Goal: Task Accomplishment & Management: Complete application form

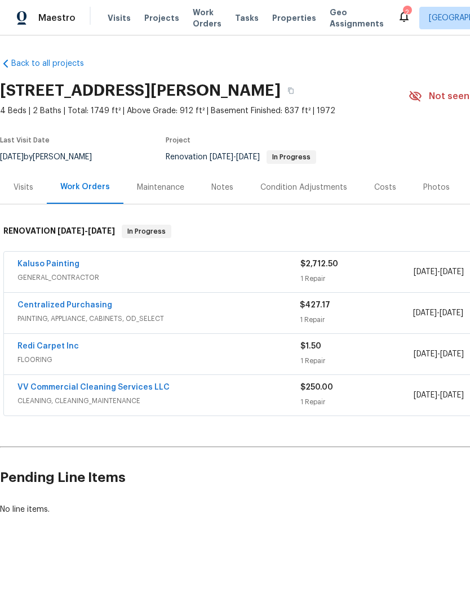
click at [47, 267] on link "Kaluso Painting" at bounding box center [48, 264] width 62 height 8
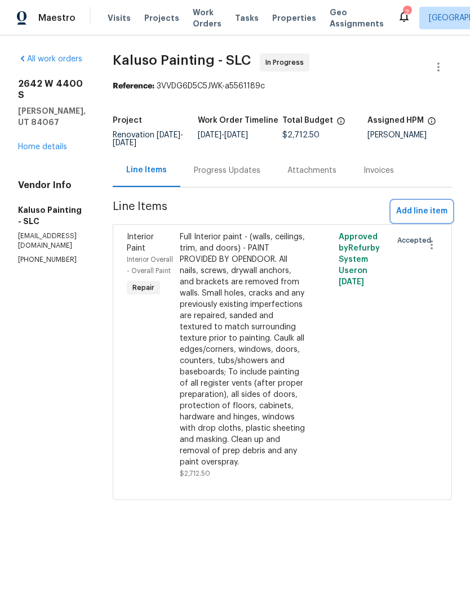
click at [427, 202] on button "Add line item" at bounding box center [421, 211] width 60 height 21
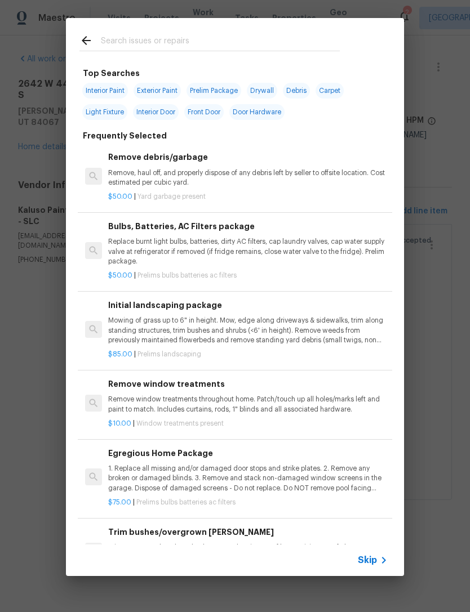
click at [372, 561] on span "Skip" at bounding box center [367, 560] width 19 height 11
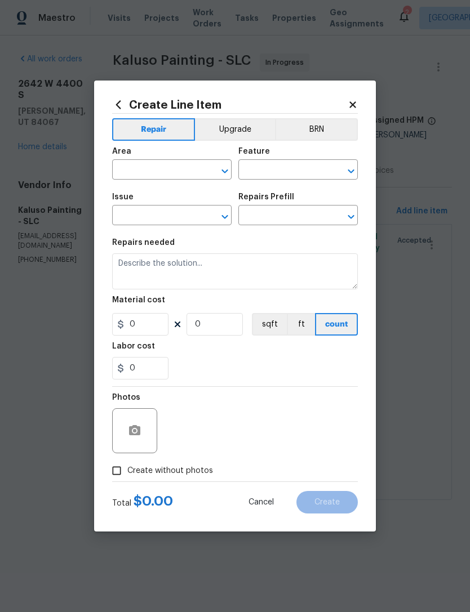
click at [166, 167] on input "text" at bounding box center [156, 170] width 88 height 17
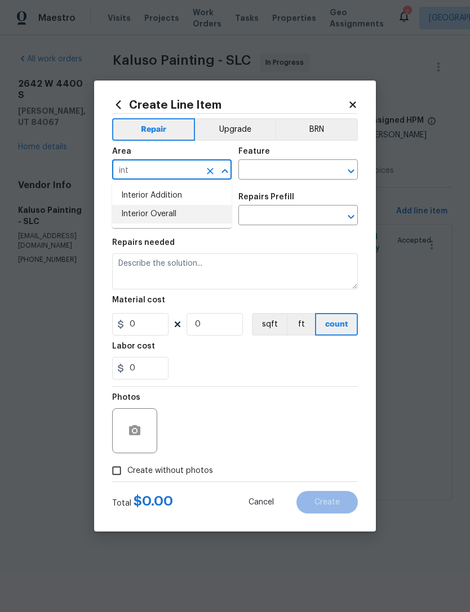
click at [172, 215] on li "Interior Overall" at bounding box center [171, 214] width 119 height 19
type input "Interior Overall"
click at [297, 171] on input "text" at bounding box center [282, 170] width 88 height 17
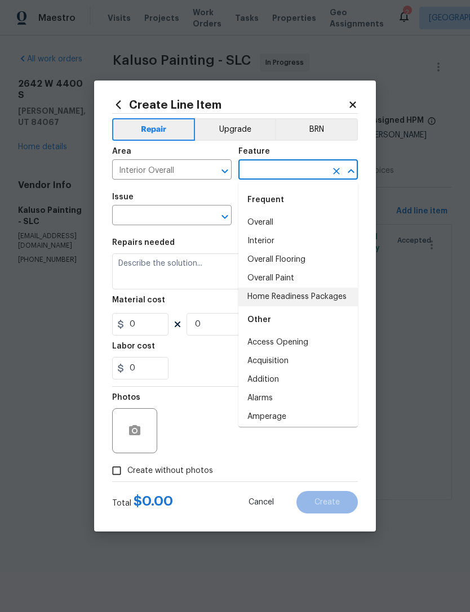
click at [303, 304] on li "Home Readiness Packages" at bounding box center [297, 297] width 119 height 19
type input "Home Readiness Packages"
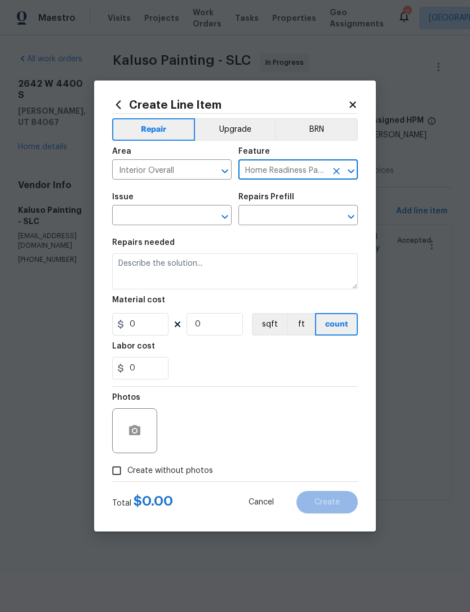
click at [175, 218] on input "text" at bounding box center [156, 216] width 88 height 17
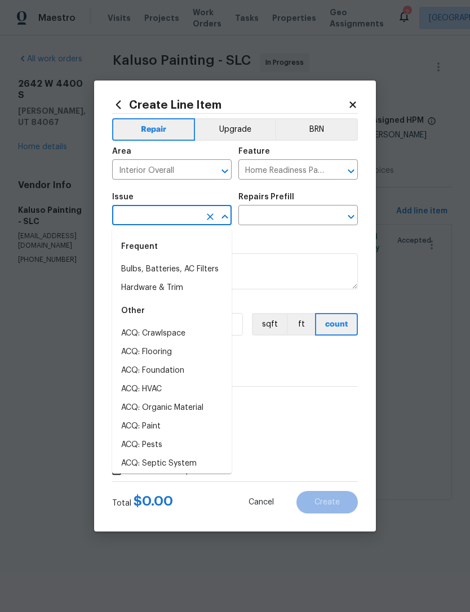
click at [191, 274] on li "Bulbs, Batteries, AC Filters" at bounding box center [171, 269] width 119 height 19
type input "Bulbs, Batteries, AC Filters"
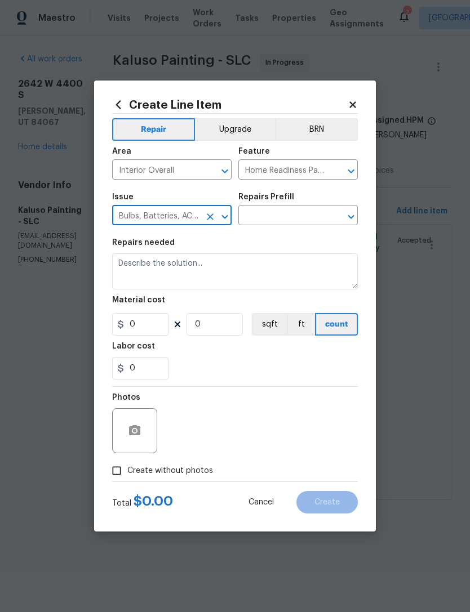
click at [289, 219] on input "text" at bounding box center [282, 216] width 88 height 17
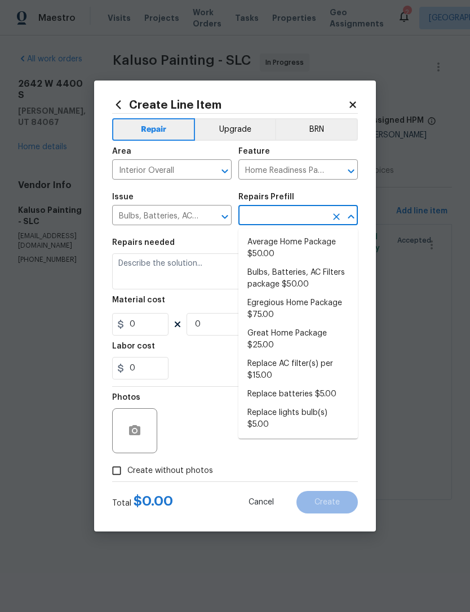
click at [312, 245] on li "Average Home Package $50.00" at bounding box center [297, 248] width 119 height 30
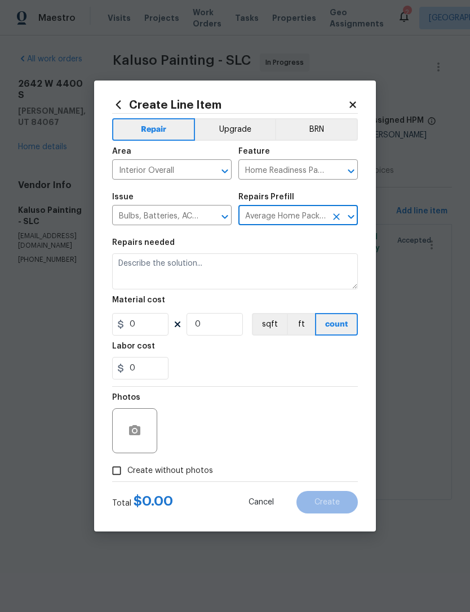
type input "Average Home Package $50.00"
type textarea "1. Replace all missing and/or damaged door stops and strike plates. 2. Remove a…"
type input "1"
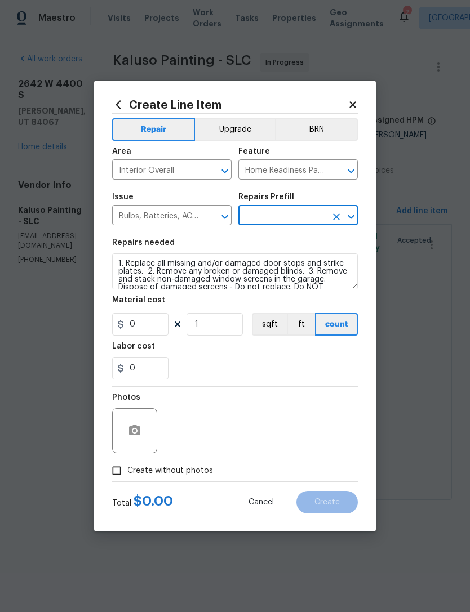
type input "Average Home Package $50.00"
type input "50"
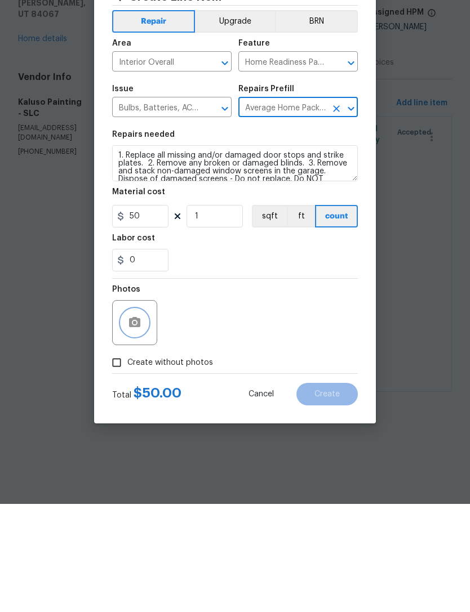
click at [141, 424] on icon "button" at bounding box center [135, 431] width 14 height 14
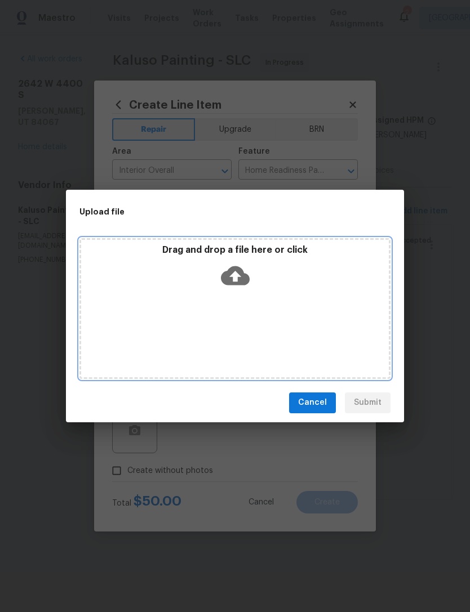
click at [231, 279] on icon at bounding box center [235, 275] width 29 height 19
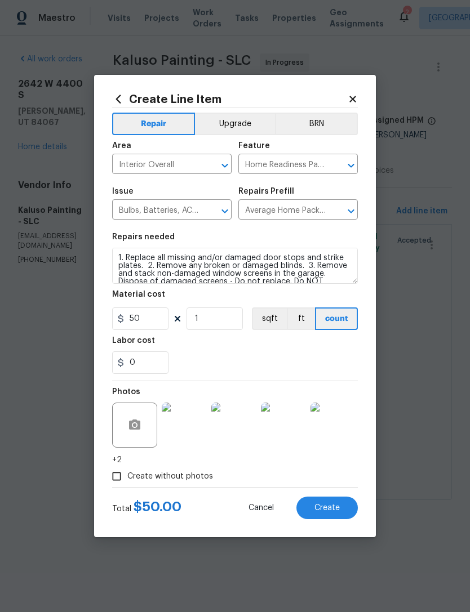
click at [343, 504] on button "Create" at bounding box center [326, 508] width 61 height 23
type input "0"
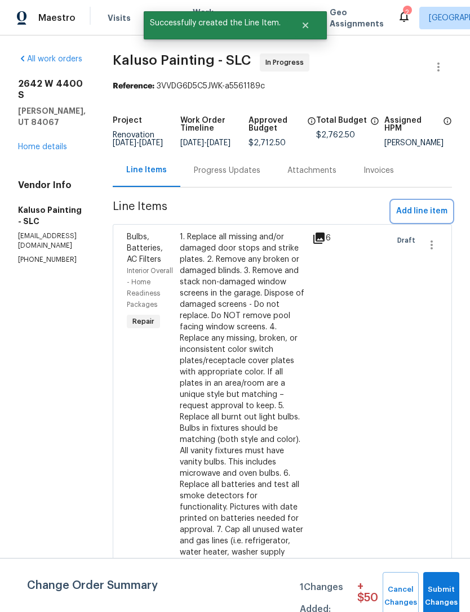
click at [414, 217] on span "Add line item" at bounding box center [421, 211] width 51 height 14
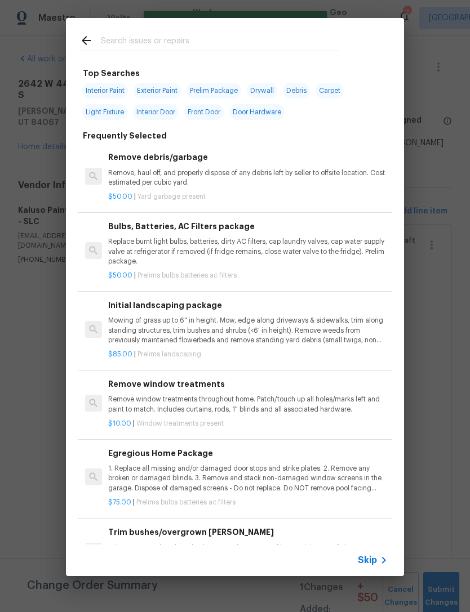
click at [373, 559] on span "Skip" at bounding box center [367, 560] width 19 height 11
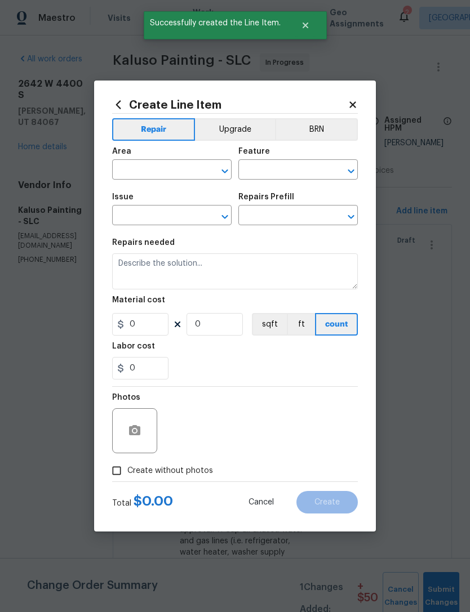
click at [162, 174] on input "text" at bounding box center [156, 170] width 88 height 17
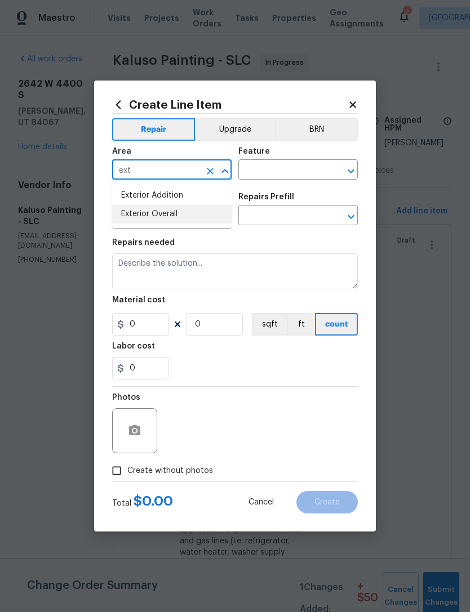
click at [169, 216] on li "Exterior Overall" at bounding box center [171, 214] width 119 height 19
type input "Exterior Overall"
click at [293, 173] on input "text" at bounding box center [282, 170] width 88 height 17
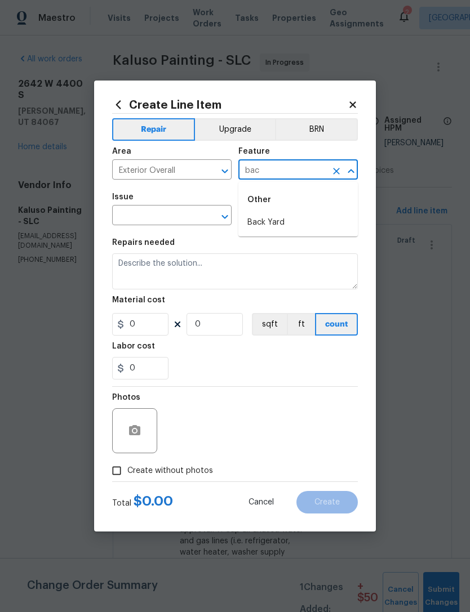
click at [280, 218] on li "Back Yard" at bounding box center [297, 222] width 119 height 19
type input "Back Yard"
click at [190, 215] on input "text" at bounding box center [156, 216] width 88 height 17
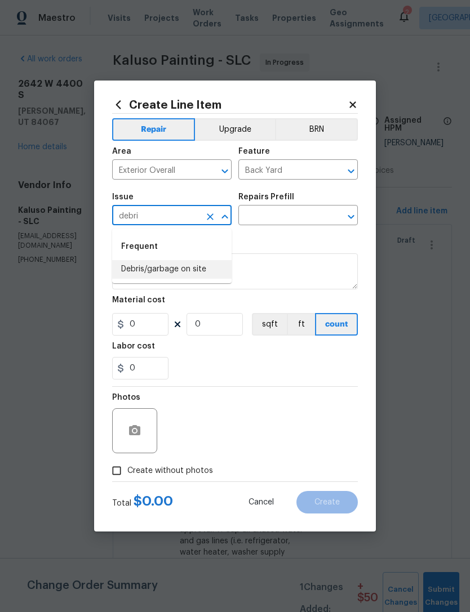
click at [180, 270] on li "Debris/garbage on site" at bounding box center [171, 269] width 119 height 19
type input "Debris/garbage on site"
click at [307, 212] on input "text" at bounding box center [282, 216] width 88 height 17
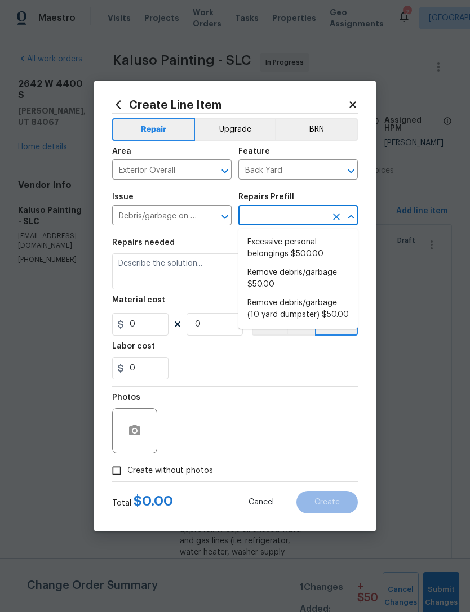
click at [321, 279] on li "Remove debris/garbage $50.00" at bounding box center [297, 278] width 119 height 30
type input "Remove debris/garbage $50.00"
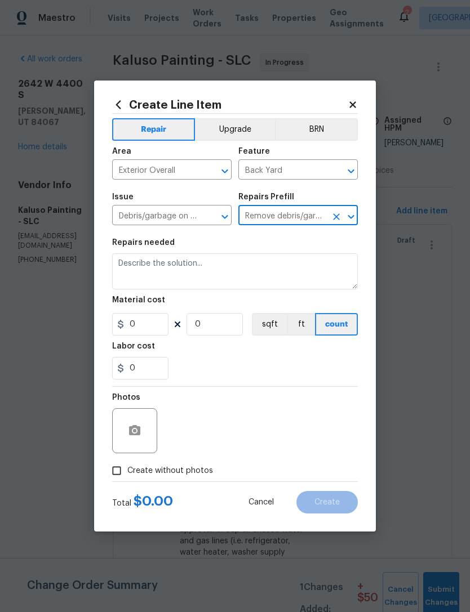
type textarea "Remove, haul off, and properly dispose of any debris left by seller to offsite …"
type input "1"
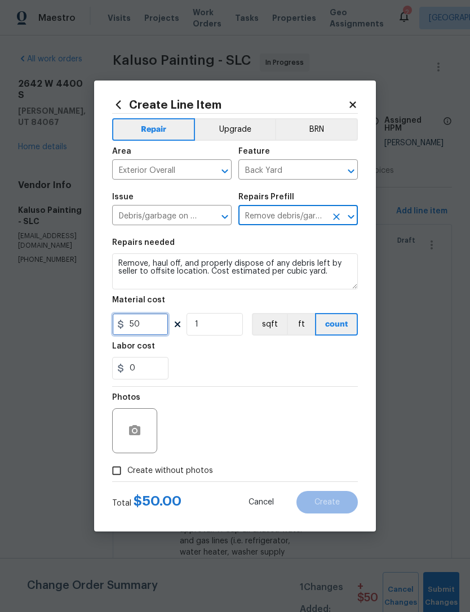
click at [157, 330] on input "50" at bounding box center [140, 324] width 56 height 23
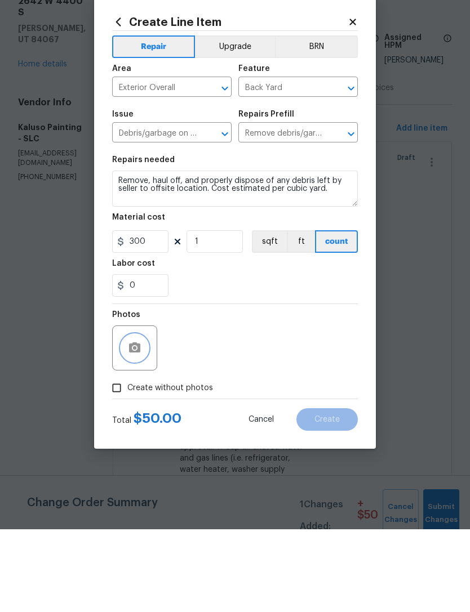
click at [139, 425] on icon "button" at bounding box center [134, 430] width 11 height 10
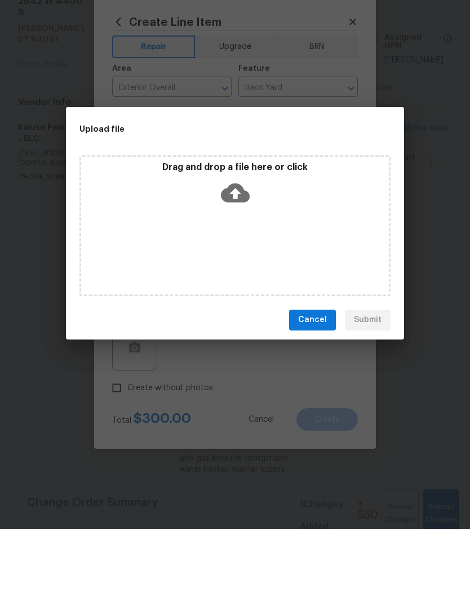
scroll to position [36, 0]
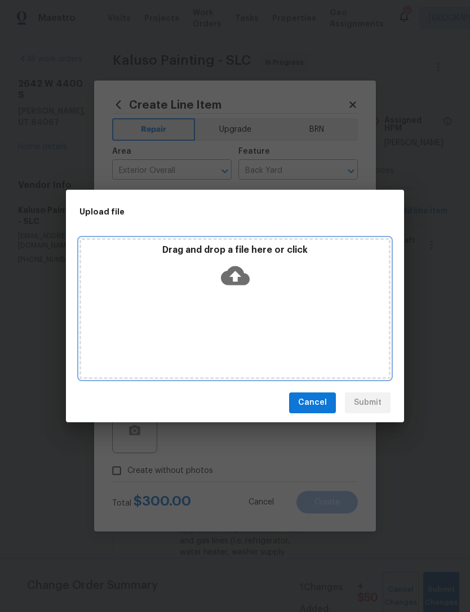
click at [239, 278] on icon at bounding box center [235, 275] width 29 height 19
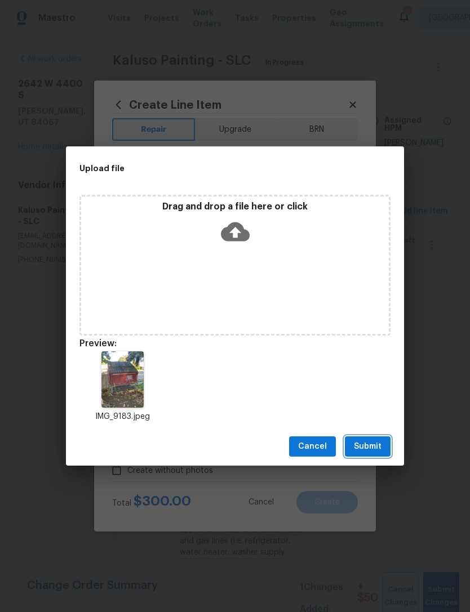
click at [370, 444] on span "Submit" at bounding box center [368, 447] width 28 height 14
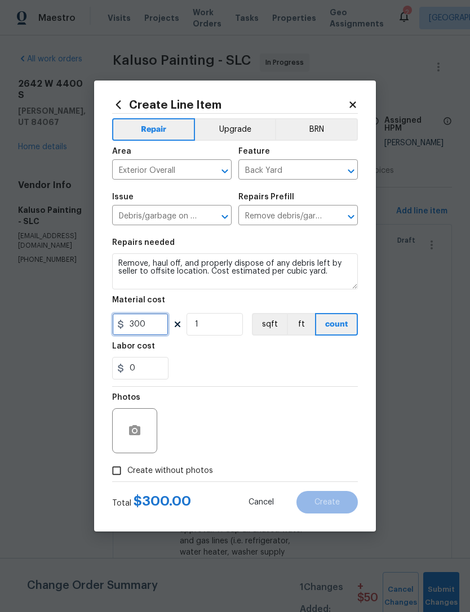
click at [153, 319] on input "300" at bounding box center [140, 324] width 56 height 23
click at [149, 321] on input "300" at bounding box center [140, 324] width 56 height 23
click at [153, 324] on input "300" at bounding box center [140, 324] width 56 height 23
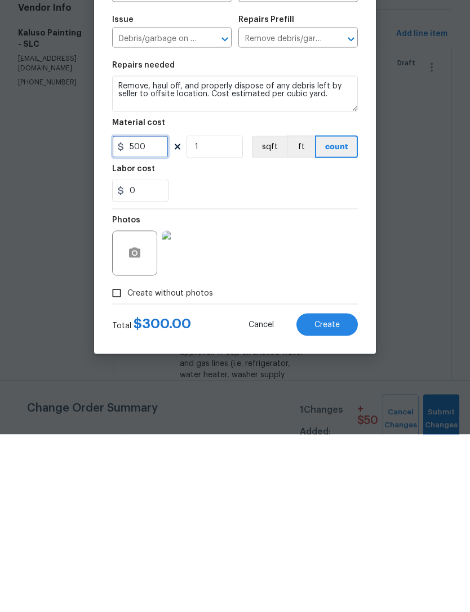
type input "500"
click at [246, 357] on div "0" at bounding box center [234, 368] width 245 height 23
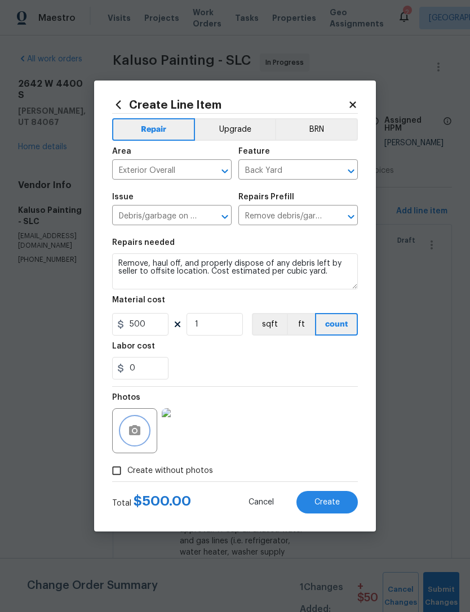
click at [138, 428] on icon "button" at bounding box center [134, 430] width 11 height 10
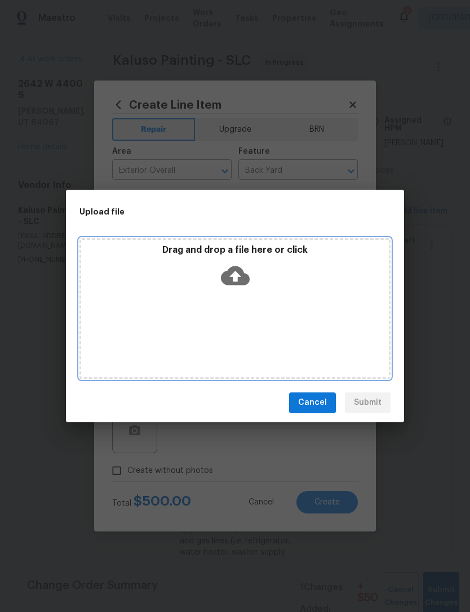
click at [234, 279] on icon at bounding box center [235, 275] width 29 height 29
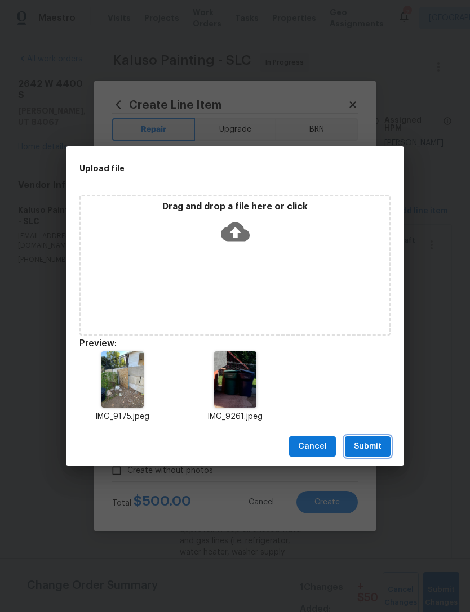
click at [372, 450] on span "Submit" at bounding box center [368, 447] width 28 height 14
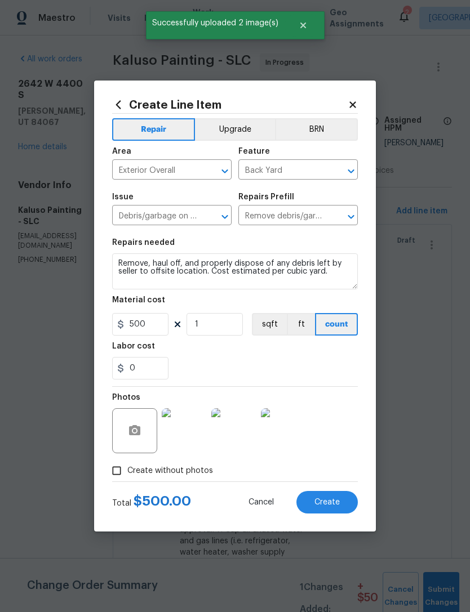
click at [337, 499] on span "Create" at bounding box center [326, 502] width 25 height 8
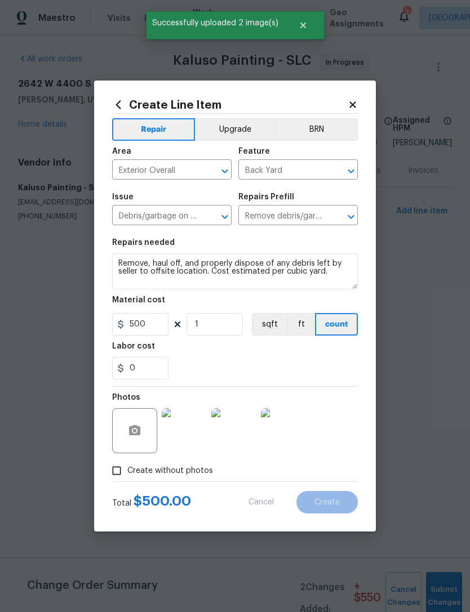
type input "0"
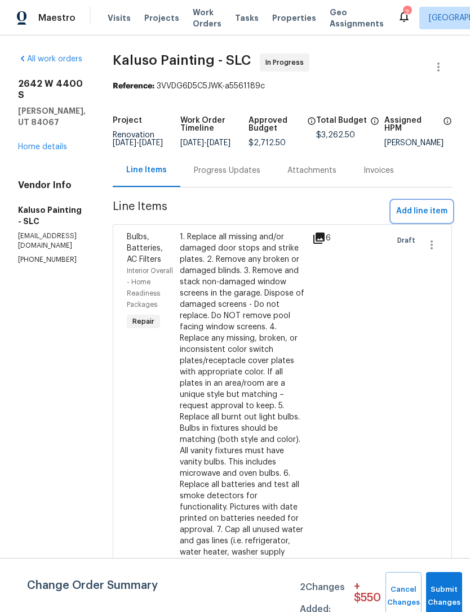
click at [425, 218] on span "Add line item" at bounding box center [421, 211] width 51 height 14
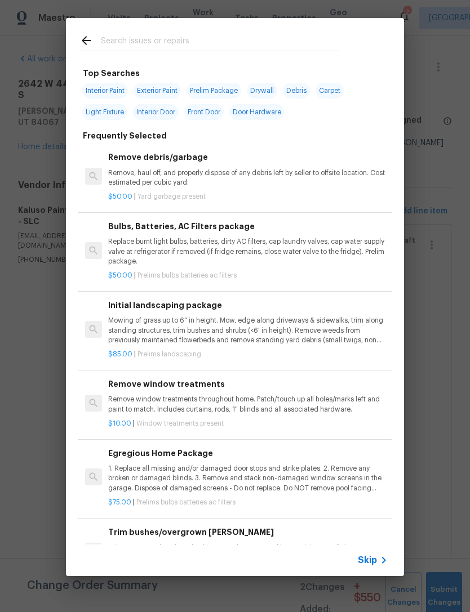
click at [369, 565] on span "Skip" at bounding box center [367, 560] width 19 height 11
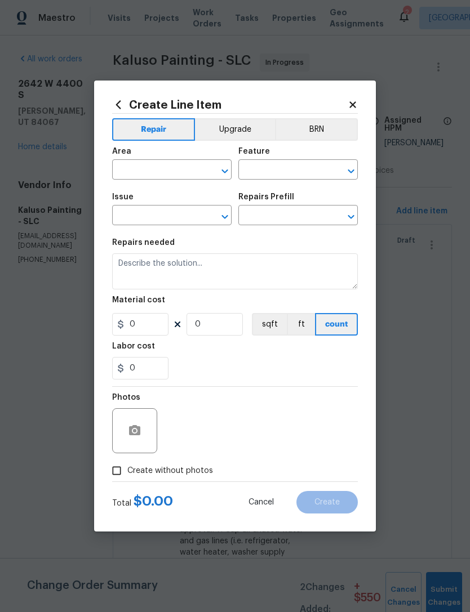
click at [164, 177] on input "text" at bounding box center [156, 170] width 88 height 17
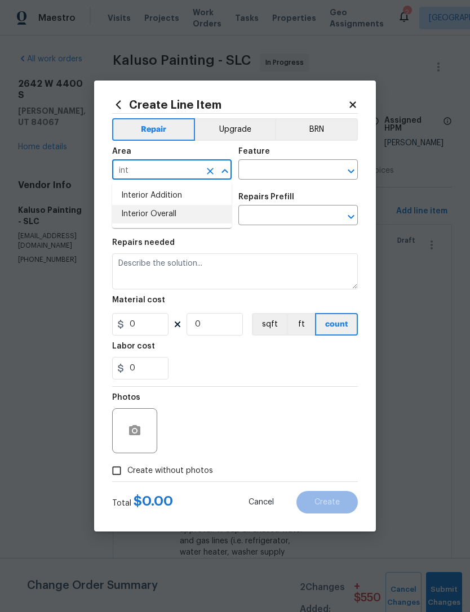
click at [167, 223] on li "Interior Overall" at bounding box center [171, 214] width 119 height 19
type input "Interior Overall"
click at [296, 181] on div "Area Interior Overall ​ Feature ​" at bounding box center [234, 164] width 245 height 46
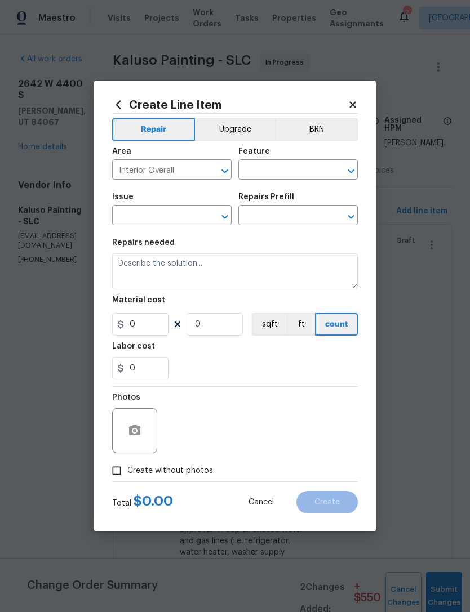
click at [288, 168] on input "text" at bounding box center [282, 170] width 88 height 17
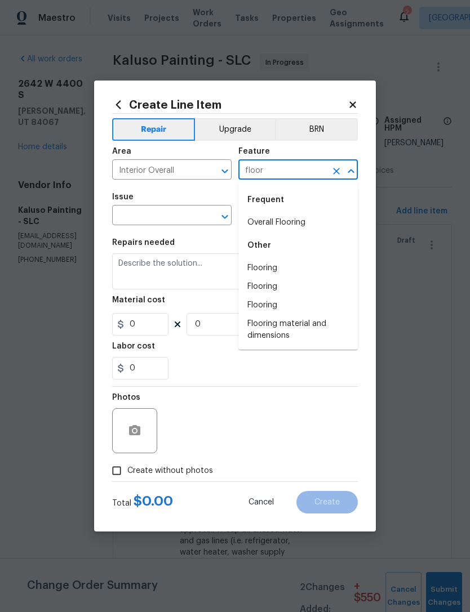
click at [293, 227] on li "Overall Flooring" at bounding box center [297, 222] width 119 height 19
type input "Overall Flooring"
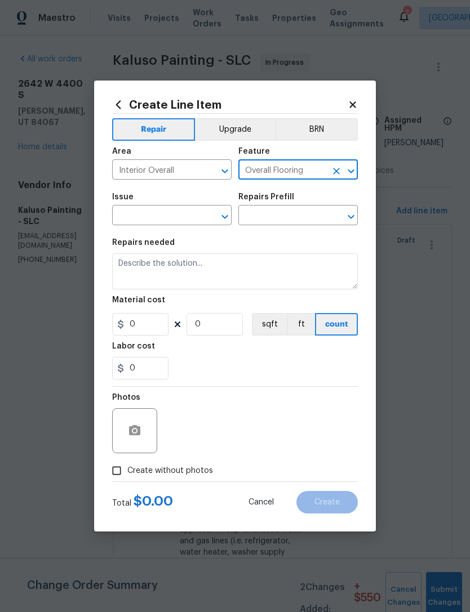
click at [194, 219] on input "text" at bounding box center [156, 216] width 88 height 17
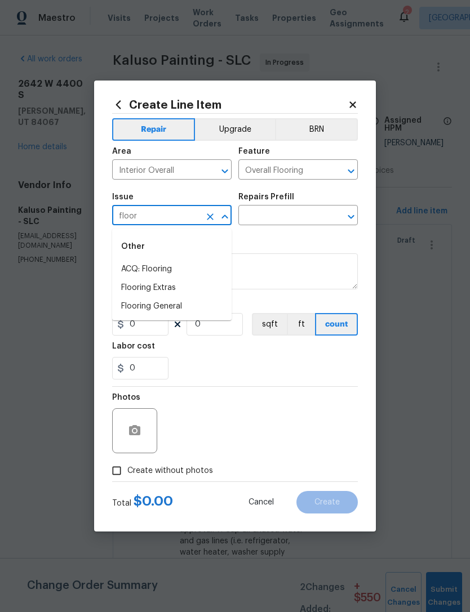
click at [172, 288] on li "Flooring Extras" at bounding box center [171, 288] width 119 height 19
type input "Flooring Extras"
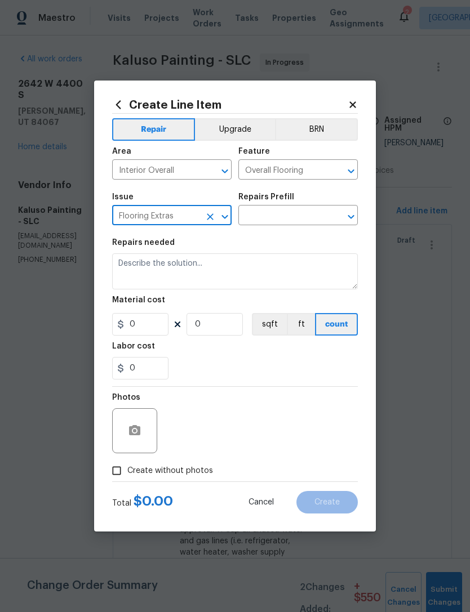
click at [298, 220] on input "text" at bounding box center [282, 216] width 88 height 17
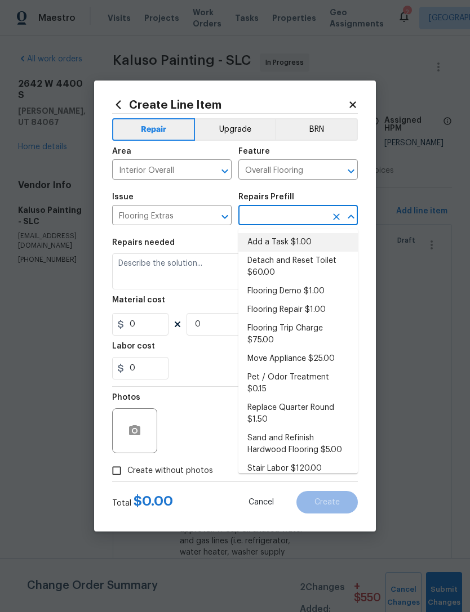
click at [305, 242] on li "Add a Task $1.00" at bounding box center [297, 242] width 119 height 19
type input "Add a Task $1.00"
type input "1"
type input "Add a Task $1.00"
type input "1"
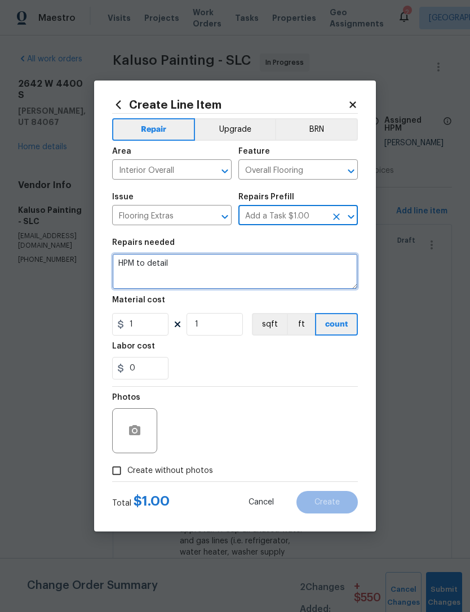
click at [150, 265] on textarea "HPM to detail" at bounding box center [234, 271] width 245 height 36
click at [150, 264] on textarea "HPM to detail" at bounding box center [234, 271] width 245 height 36
click at [150, 266] on textarea "HPM to detail" at bounding box center [234, 271] width 245 height 36
click at [150, 265] on textarea "HPM to detail" at bounding box center [234, 271] width 245 height 36
click at [154, 269] on textarea "HPM to detail" at bounding box center [234, 271] width 245 height 36
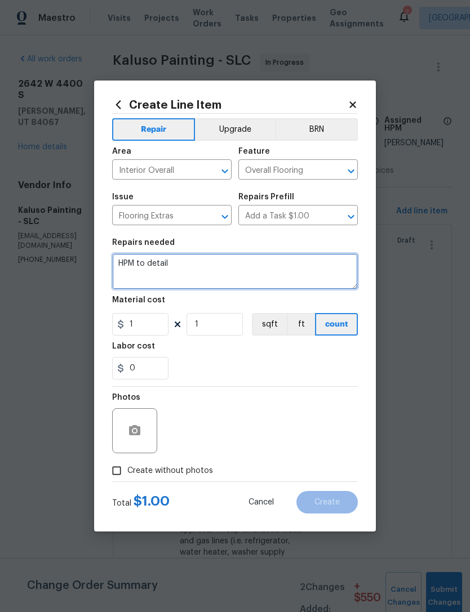
click at [153, 269] on textarea "HPM to detail" at bounding box center [234, 271] width 245 height 36
type textarea "Repair slump in floor at entrance landing"
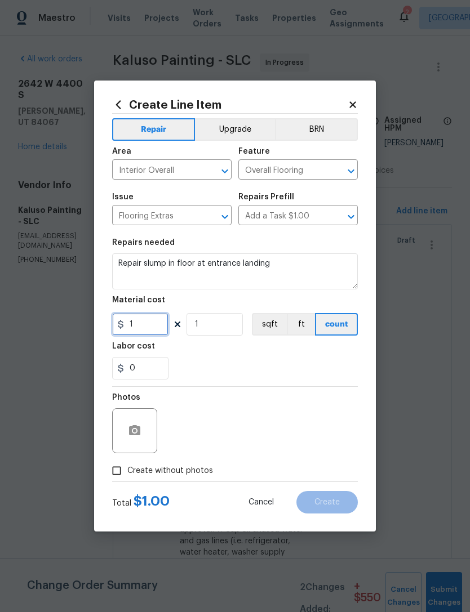
click at [151, 326] on input "1" at bounding box center [140, 324] width 56 height 23
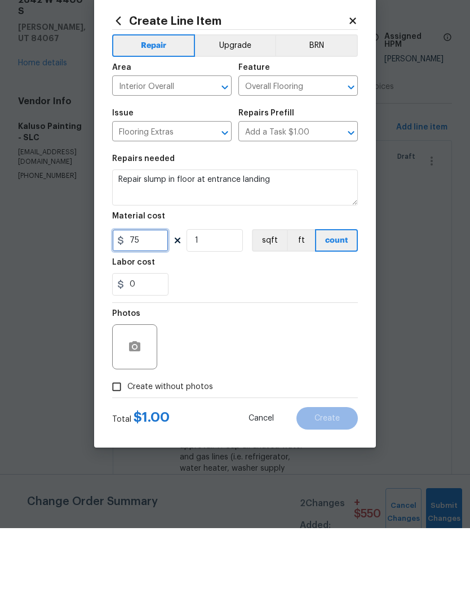
type input "75"
click at [136, 425] on icon "button" at bounding box center [134, 430] width 11 height 10
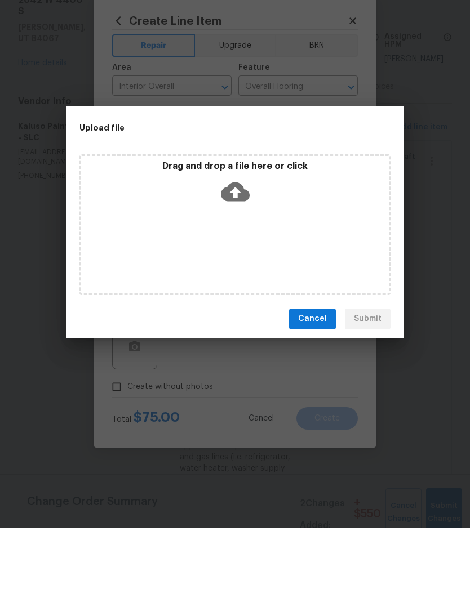
scroll to position [36, 0]
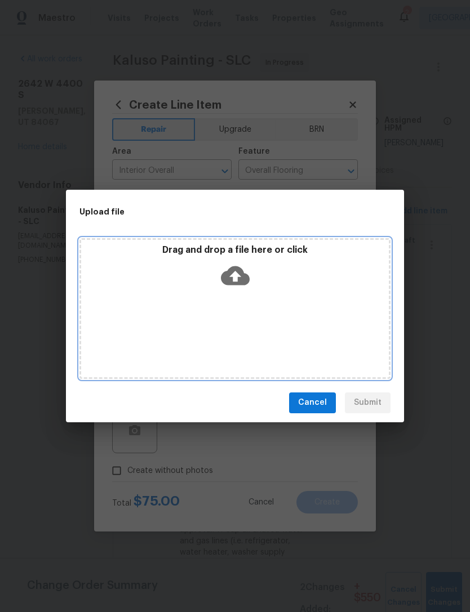
click at [240, 274] on icon at bounding box center [235, 275] width 29 height 19
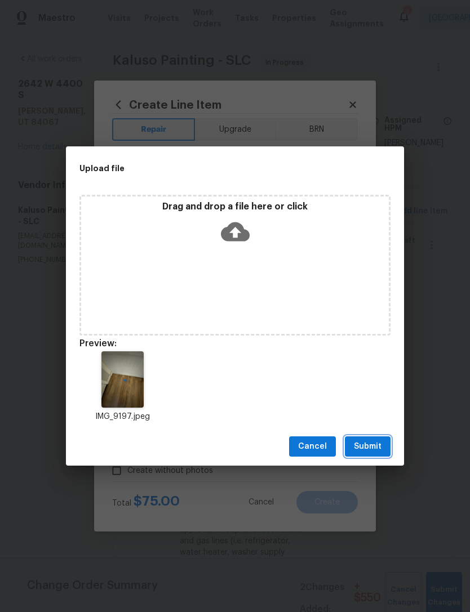
click at [379, 446] on span "Submit" at bounding box center [368, 447] width 28 height 14
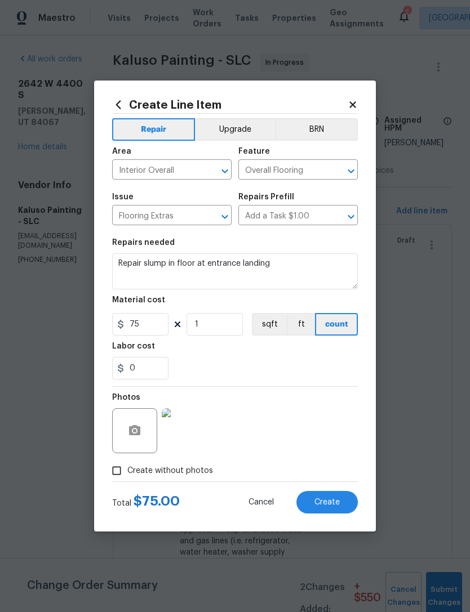
click at [333, 511] on button "Create" at bounding box center [326, 502] width 61 height 23
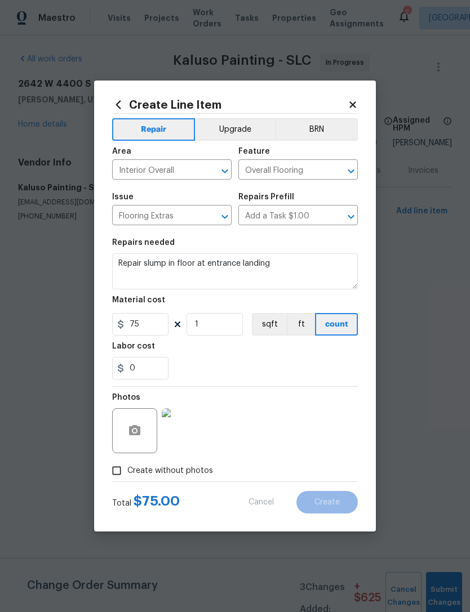
scroll to position [0, 0]
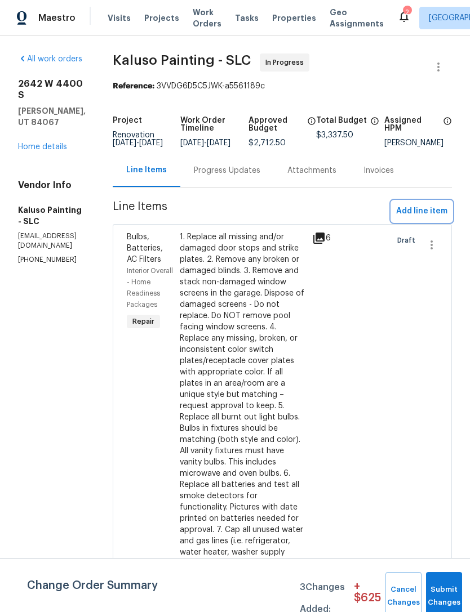
click at [425, 218] on span "Add line item" at bounding box center [421, 211] width 51 height 14
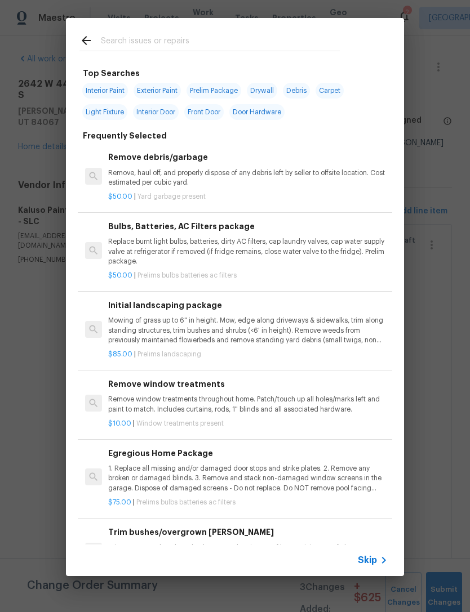
click at [368, 566] on div "Skip" at bounding box center [374, 560] width 33 height 14
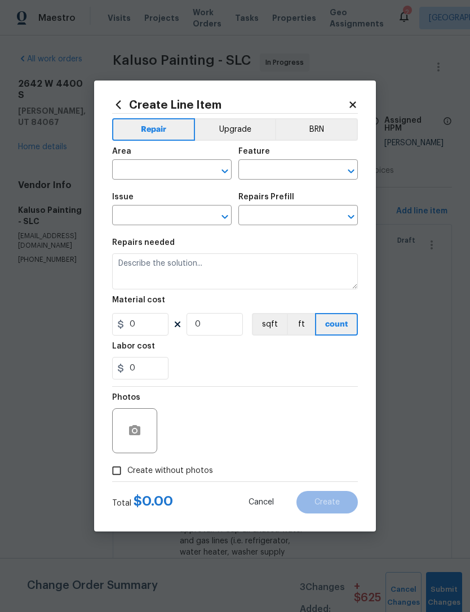
click at [175, 169] on input "text" at bounding box center [156, 170] width 88 height 17
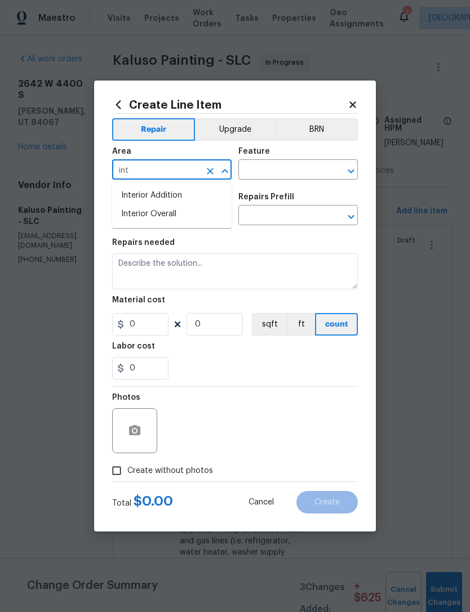
click at [171, 219] on li "Interior Overall" at bounding box center [171, 214] width 119 height 19
type input "Interior Overall"
click at [298, 172] on input "text" at bounding box center [282, 170] width 88 height 17
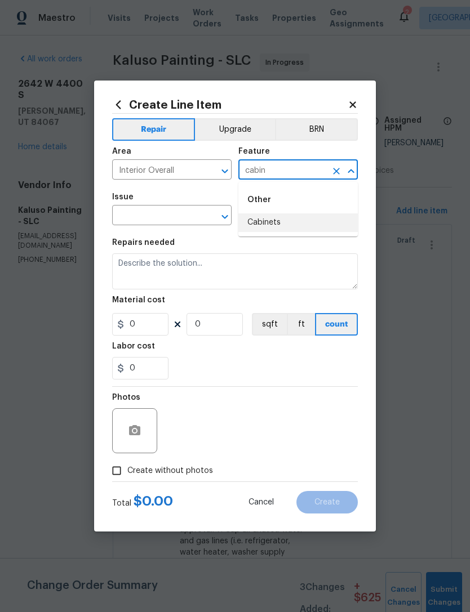
click at [278, 225] on li "Cabinets" at bounding box center [297, 222] width 119 height 19
type input "Cabinets"
click at [180, 213] on input "text" at bounding box center [156, 216] width 88 height 17
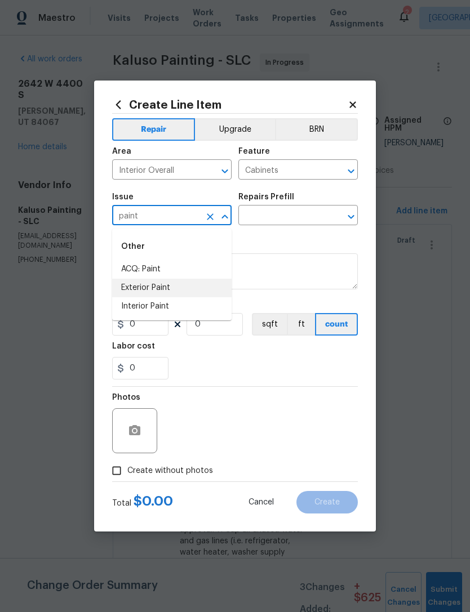
click at [162, 292] on li "Exterior Paint" at bounding box center [171, 288] width 119 height 19
type input "Exterior Paint"
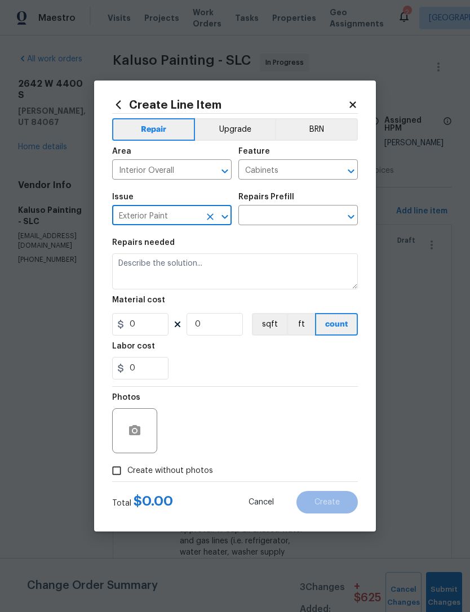
click at [214, 218] on icon "Clear" at bounding box center [209, 216] width 11 height 11
click at [163, 309] on li "Interior Paint" at bounding box center [171, 306] width 119 height 19
type input "Interior Paint"
click at [306, 218] on input "text" at bounding box center [282, 216] width 88 height 17
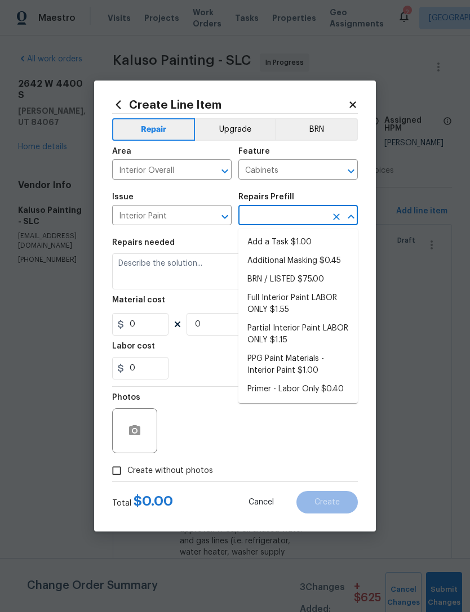
click at [213, 219] on icon "Clear" at bounding box center [209, 216] width 11 height 11
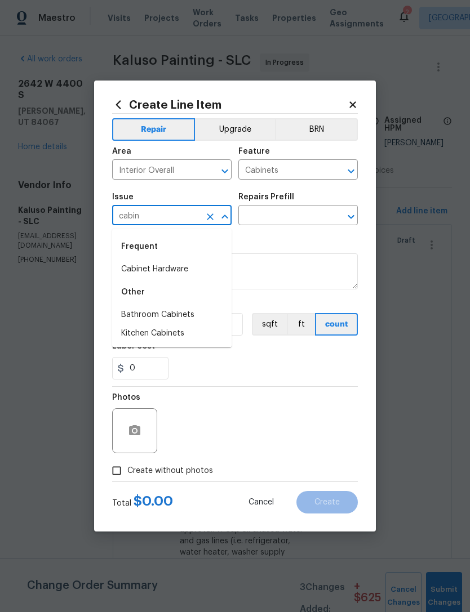
click at [176, 337] on li "Kitchen Cabinets" at bounding box center [171, 333] width 119 height 19
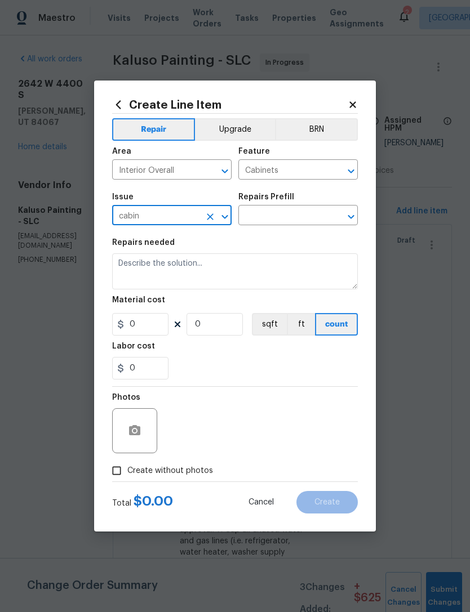
type input "Kitchen Cabinets"
click at [280, 220] on input "text" at bounding box center [282, 216] width 88 height 17
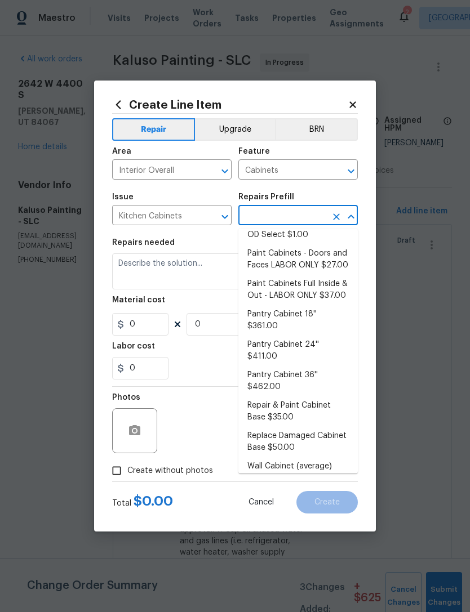
scroll to position [166, 0]
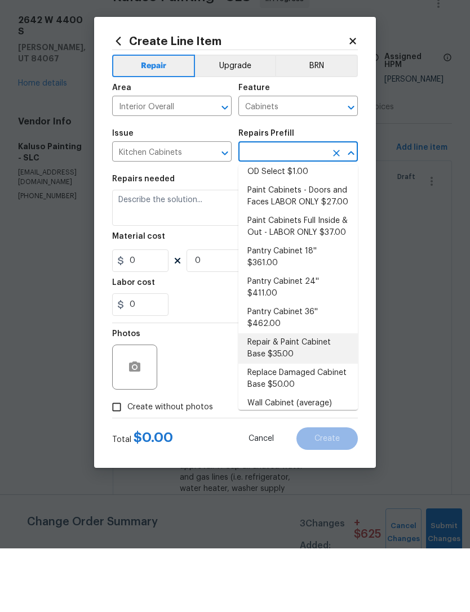
click at [311, 397] on li "Repair & Paint Cabinet Base $35.00" at bounding box center [297, 412] width 119 height 30
type input "Repair & Paint Cabinet Base $35.00"
type input "1"
type input "Repair & Paint Cabinet Base $35.00"
type input "35"
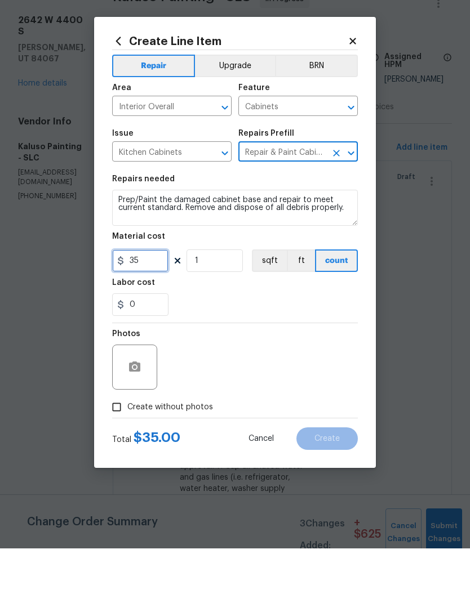
click at [152, 313] on input "35" at bounding box center [140, 324] width 56 height 23
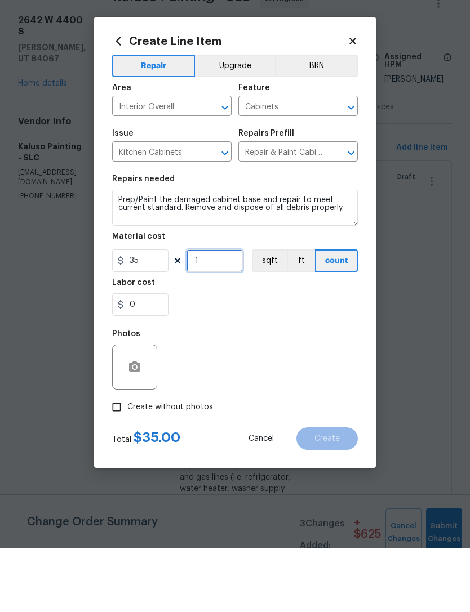
click at [224, 313] on input "1" at bounding box center [214, 324] width 56 height 23
click at [256, 357] on div "0" at bounding box center [234, 368] width 245 height 23
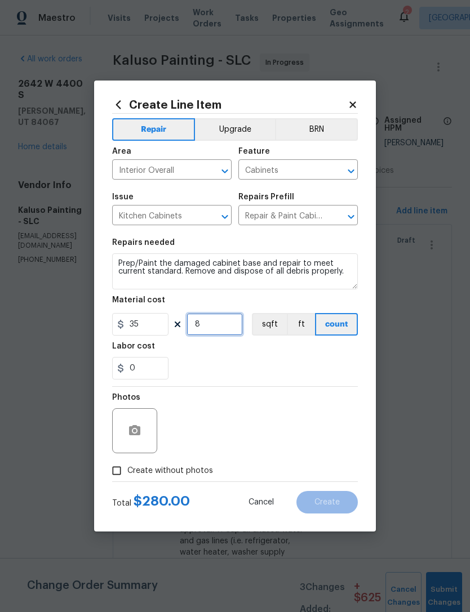
click at [220, 323] on input "8" at bounding box center [214, 324] width 56 height 23
type input "6"
click at [243, 372] on div "0" at bounding box center [234, 368] width 245 height 23
click at [139, 431] on icon "button" at bounding box center [134, 430] width 11 height 10
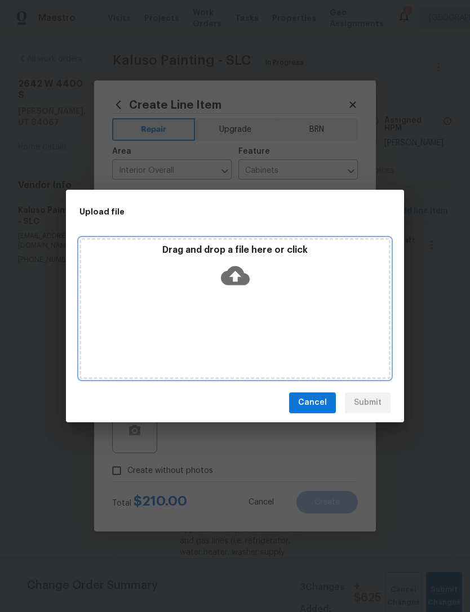
click at [236, 282] on icon at bounding box center [235, 275] width 29 height 19
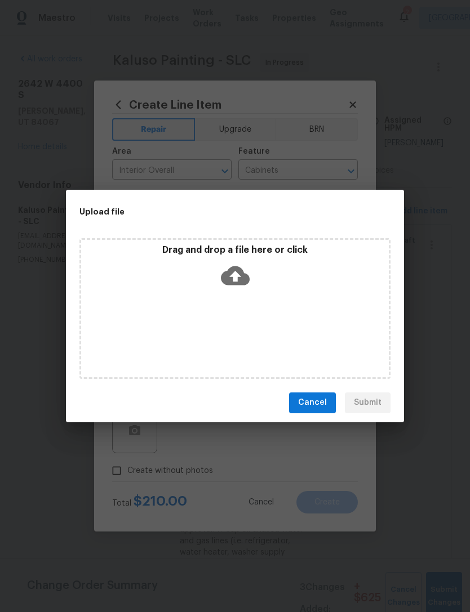
scroll to position [36, 0]
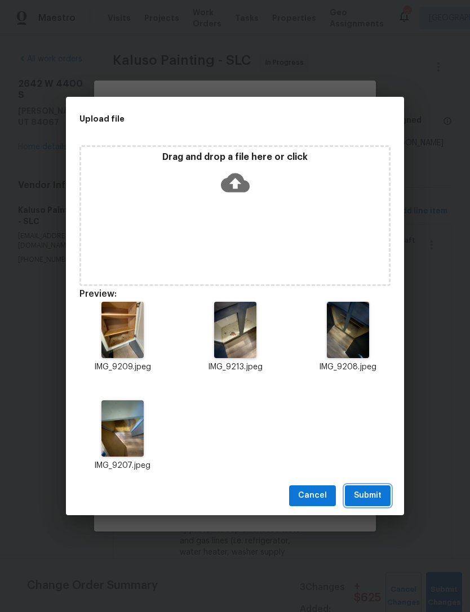
click at [376, 498] on span "Submit" at bounding box center [368, 496] width 28 height 14
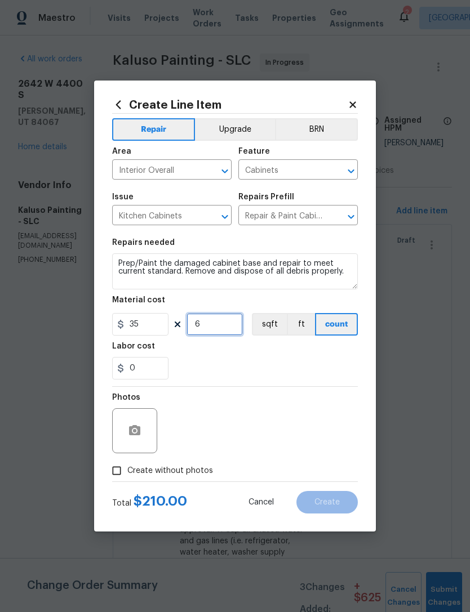
click at [220, 325] on input "6" at bounding box center [214, 324] width 56 height 23
click at [248, 374] on div "0" at bounding box center [234, 368] width 245 height 23
click at [330, 502] on span "Create" at bounding box center [326, 502] width 25 height 8
type input "0"
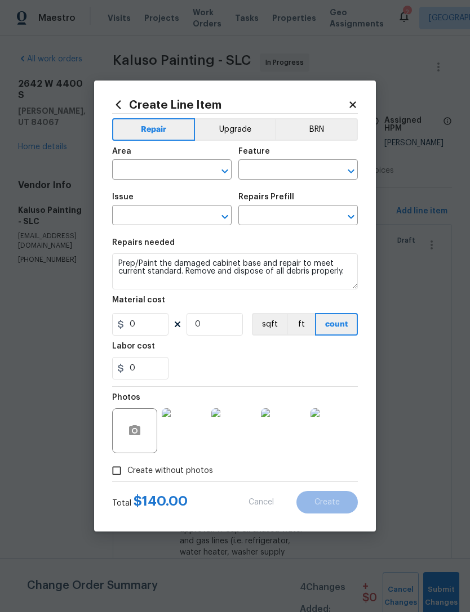
scroll to position [0, 0]
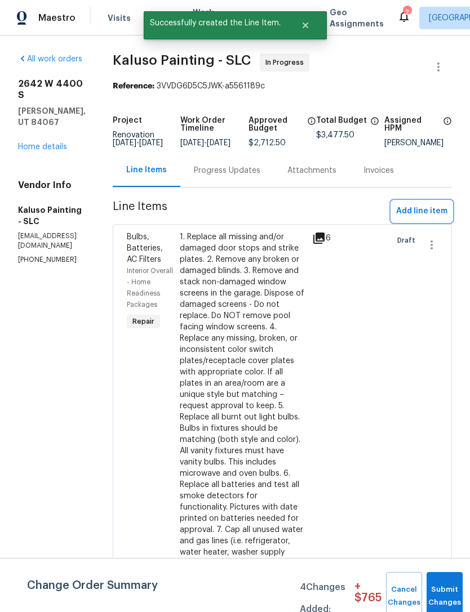
click at [421, 218] on span "Add line item" at bounding box center [421, 211] width 51 height 14
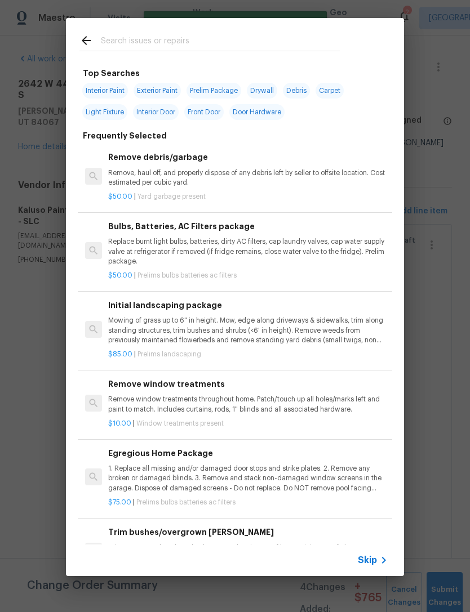
click at [363, 556] on span "Skip" at bounding box center [367, 560] width 19 height 11
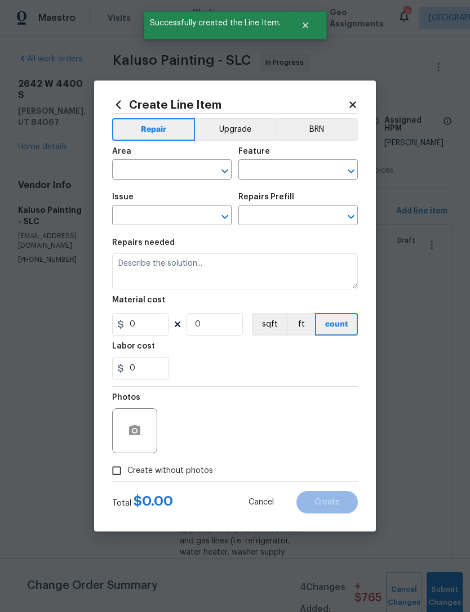
click at [167, 166] on input "text" at bounding box center [156, 170] width 88 height 17
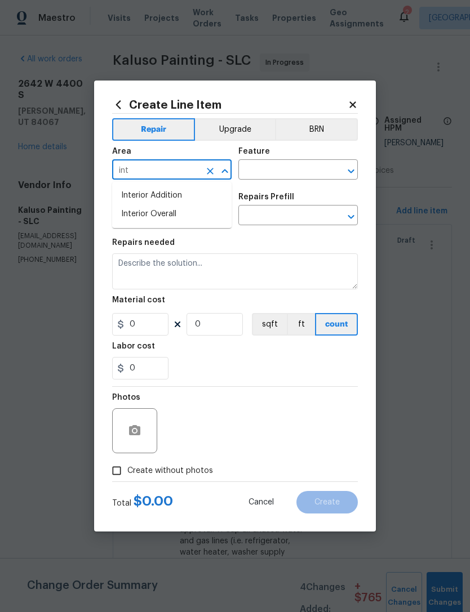
click at [163, 212] on li "Interior Overall" at bounding box center [171, 214] width 119 height 19
type input "Interior Overall"
click at [282, 169] on input "text" at bounding box center [282, 170] width 88 height 17
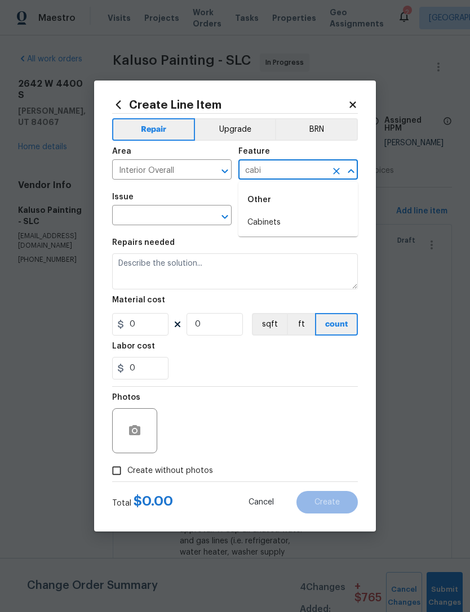
click at [279, 225] on li "Cabinets" at bounding box center [297, 222] width 119 height 19
type input "Cabinets"
click at [186, 214] on input "text" at bounding box center [156, 216] width 88 height 17
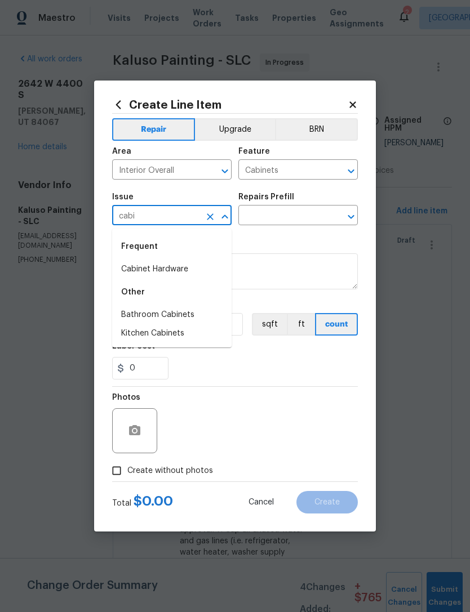
click at [175, 337] on li "Kitchen Cabinets" at bounding box center [171, 333] width 119 height 19
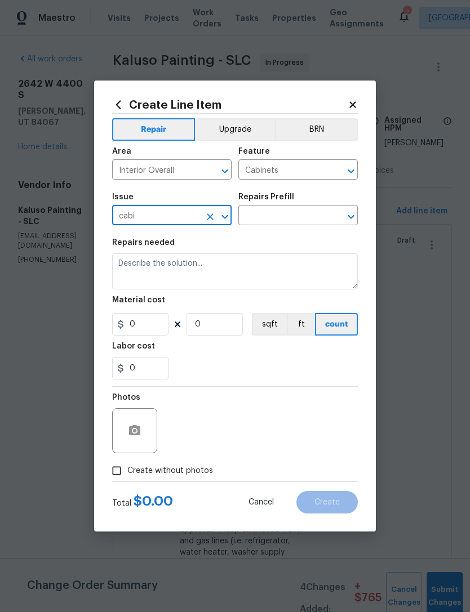
type input "Kitchen Cabinets"
click at [307, 218] on input "text" at bounding box center [282, 216] width 88 height 17
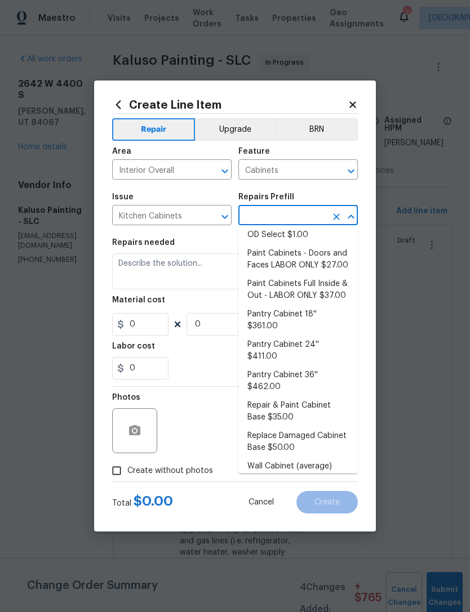
scroll to position [166, 0]
click at [292, 427] on li "Replace Damaged Cabinet Base $50.00" at bounding box center [297, 442] width 119 height 30
type textarea "Remove the existing/damage cabinet base and replace with new. Ensure that the n…"
type input "1"
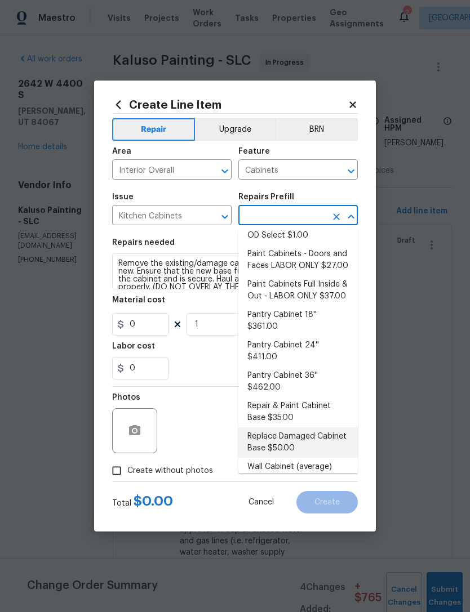
type input "Replace Damaged Cabinet Base $50.00"
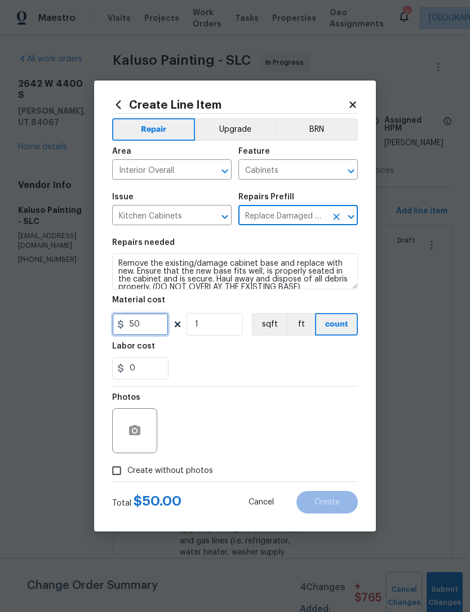
click at [151, 327] on input "50" at bounding box center [140, 324] width 56 height 23
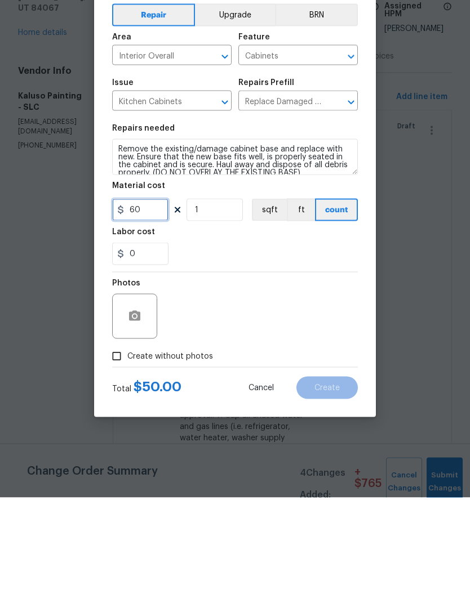
type input "60"
click at [137, 425] on icon "button" at bounding box center [134, 430] width 11 height 10
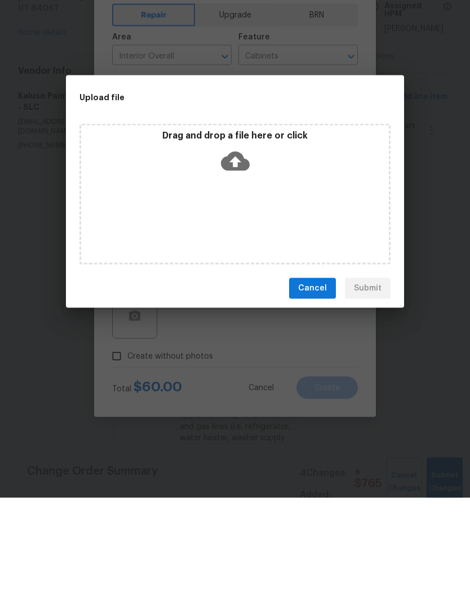
scroll to position [36, 0]
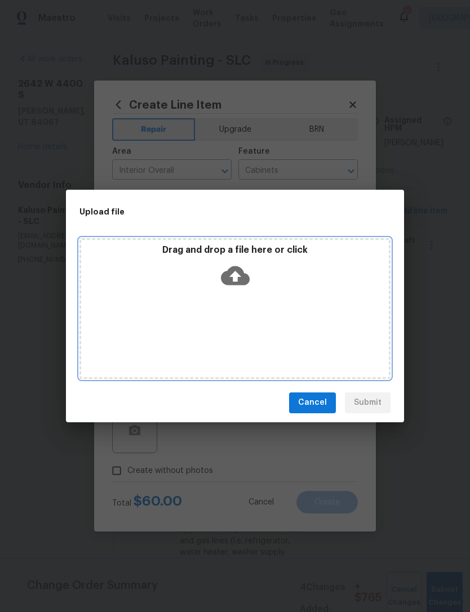
click at [241, 275] on icon at bounding box center [235, 275] width 29 height 19
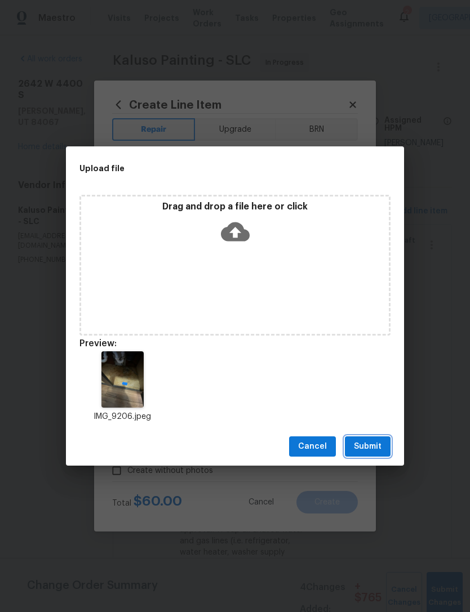
click at [376, 448] on span "Submit" at bounding box center [368, 447] width 28 height 14
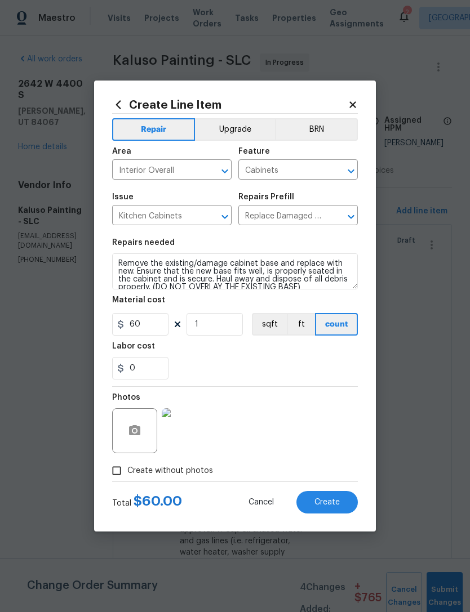
click at [333, 504] on span "Create" at bounding box center [326, 502] width 25 height 8
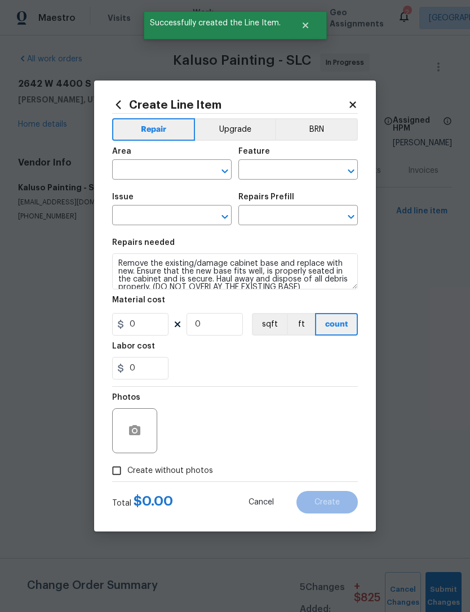
scroll to position [0, 0]
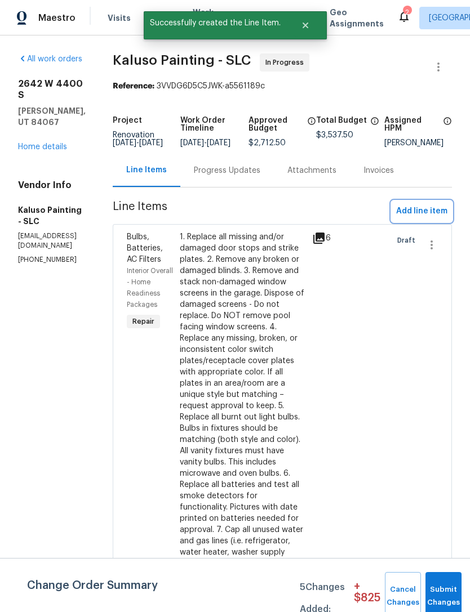
click at [426, 218] on span "Add line item" at bounding box center [421, 211] width 51 height 14
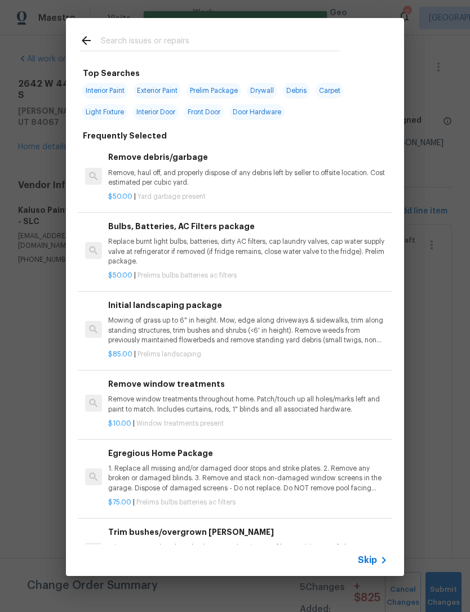
click at [369, 561] on span "Skip" at bounding box center [367, 560] width 19 height 11
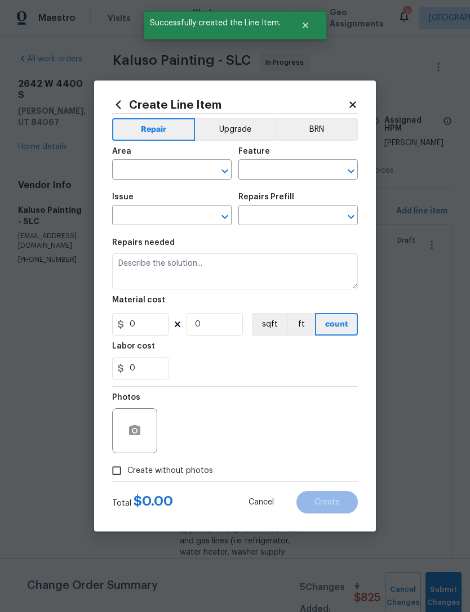
click at [150, 171] on input "text" at bounding box center [156, 170] width 88 height 17
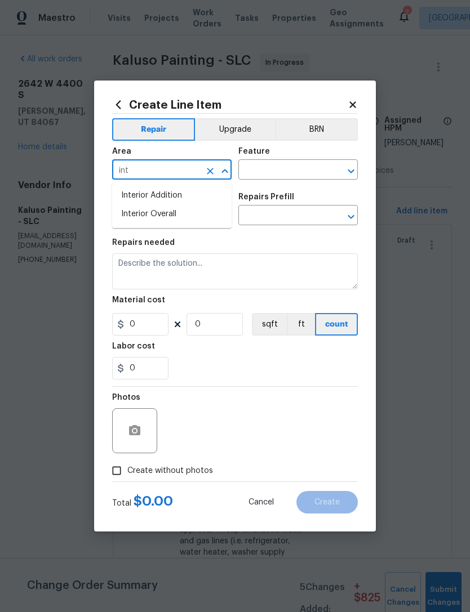
click at [161, 220] on li "Interior Overall" at bounding box center [171, 214] width 119 height 19
type input "Interior Overall"
click at [289, 167] on input "text" at bounding box center [282, 170] width 88 height 17
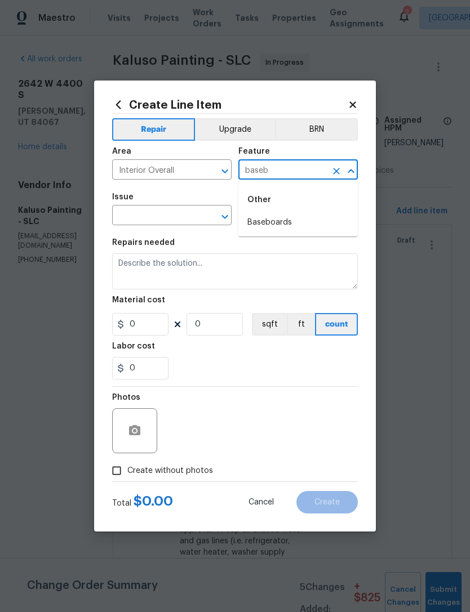
click at [285, 222] on li "Baseboards" at bounding box center [297, 222] width 119 height 19
type input "Baseboards"
click at [176, 220] on input "text" at bounding box center [156, 216] width 88 height 17
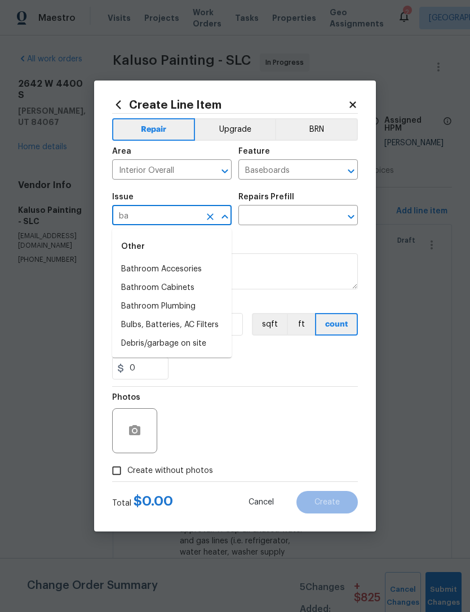
type input "b"
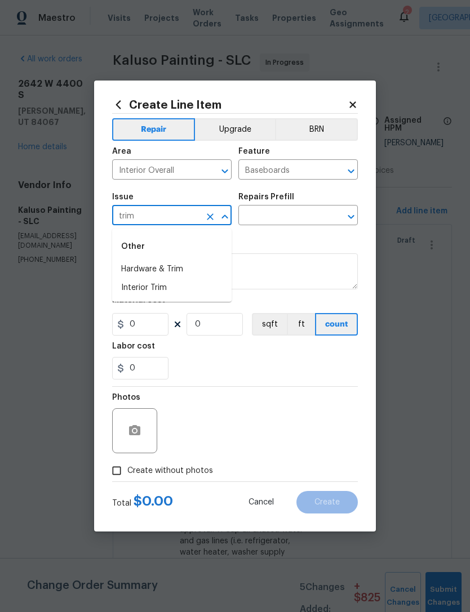
click at [159, 289] on li "Interior Trim" at bounding box center [171, 288] width 119 height 19
type input "Interior Trim"
click at [305, 223] on input "text" at bounding box center [282, 216] width 88 height 17
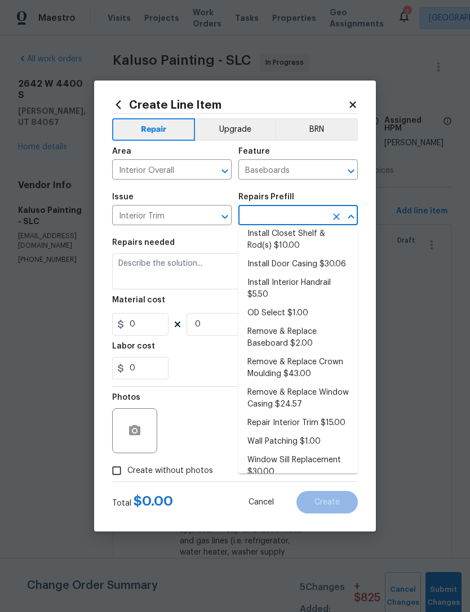
scroll to position [44, 0]
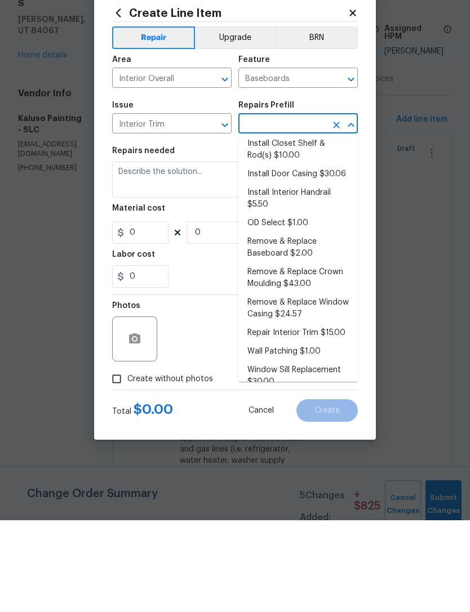
click at [321, 416] on li "Repair Interior Trim $15.00" at bounding box center [297, 425] width 119 height 19
type input "Repair Interior Trim $15.00"
type input "Interior Trim"
type textarea "Repair the damaged interior trim. Ensure that the repair matches the finish of …"
type input "1"
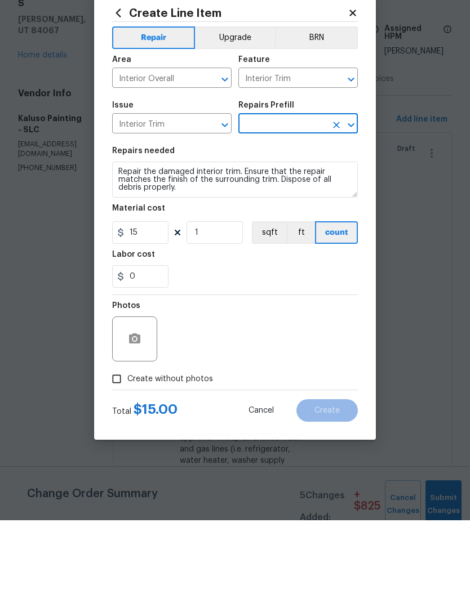
type input "Repair Interior Trim $15.00"
type input "15"
click at [140, 425] on icon "button" at bounding box center [134, 430] width 11 height 10
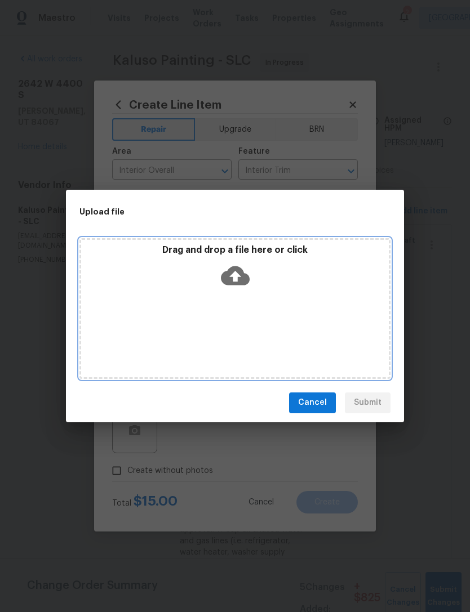
click at [244, 278] on icon at bounding box center [235, 275] width 29 height 19
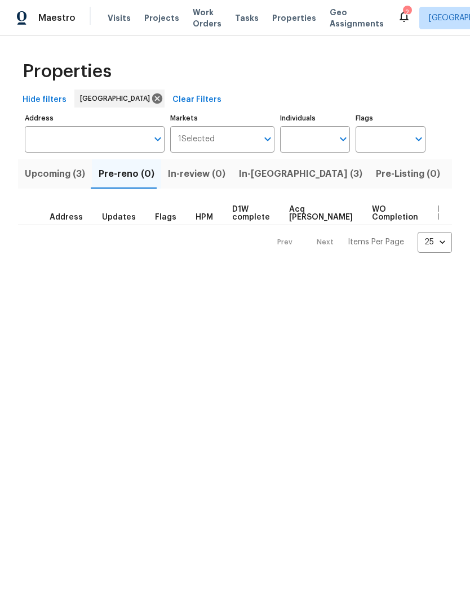
click at [254, 173] on span "In-reno (3)" at bounding box center [300, 174] width 123 height 16
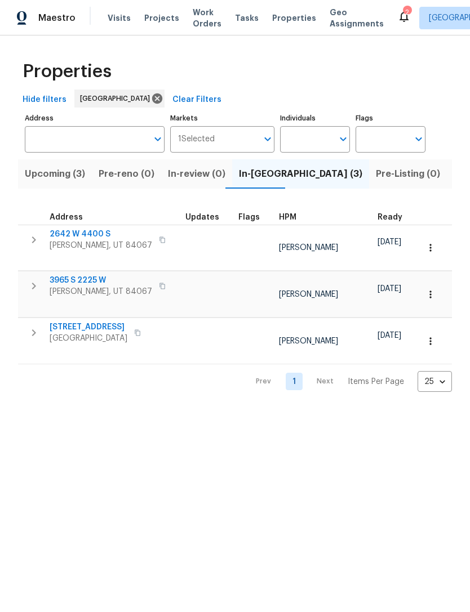
click at [90, 275] on span "3965 S 2225 W" at bounding box center [101, 280] width 102 height 11
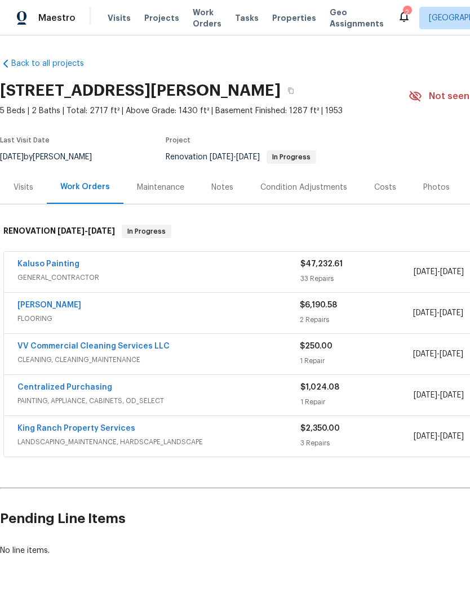
click at [53, 267] on link "Kaluso Painting" at bounding box center [48, 264] width 62 height 8
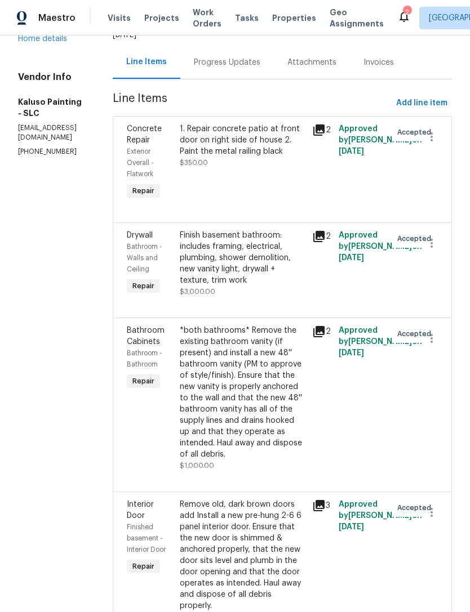
scroll to position [111, 0]
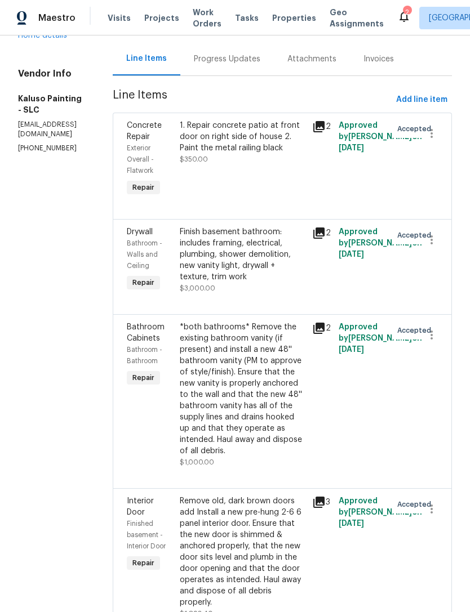
click at [325, 334] on icon at bounding box center [319, 328] width 14 height 14
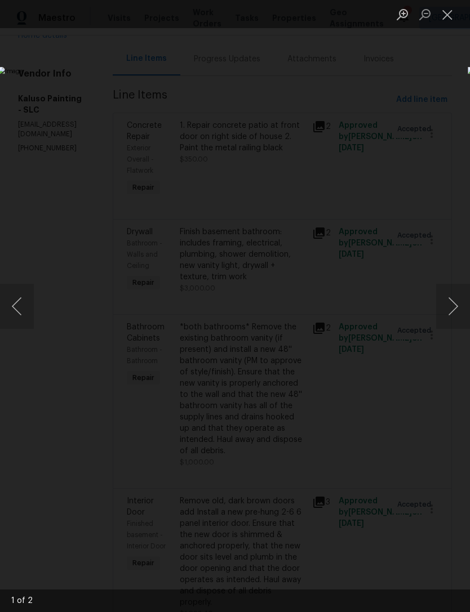
click at [450, 306] on button "Next image" at bounding box center [453, 306] width 34 height 45
click at [452, 309] on button "Next image" at bounding box center [453, 306] width 34 height 45
click at [453, 303] on button "Next image" at bounding box center [453, 306] width 34 height 45
click at [454, 303] on button "Next image" at bounding box center [453, 306] width 34 height 45
click at [444, 12] on button "Close lightbox" at bounding box center [447, 15] width 23 height 20
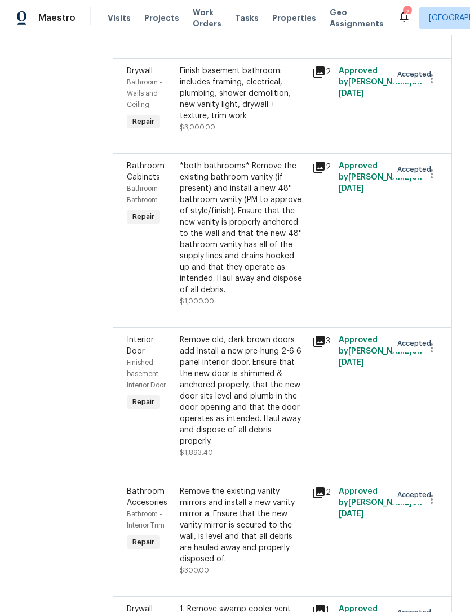
scroll to position [276, 0]
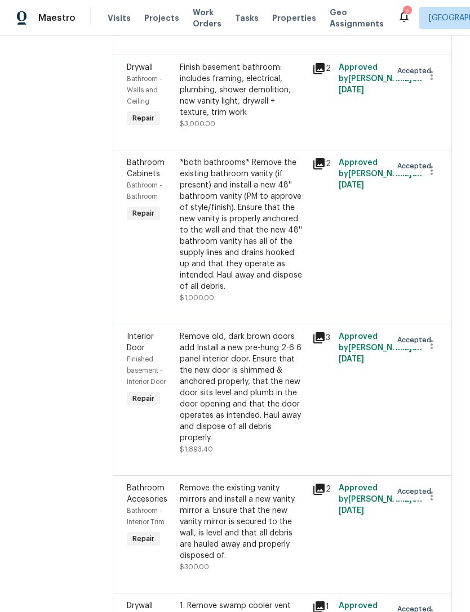
click at [324, 165] on icon at bounding box center [318, 163] width 11 height 11
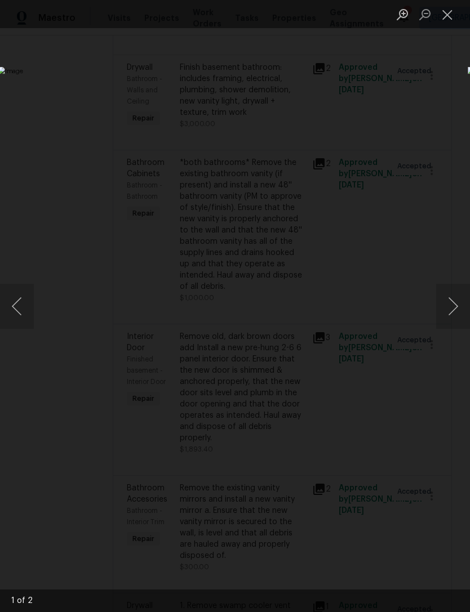
click at [450, 17] on button "Close lightbox" at bounding box center [447, 15] width 23 height 20
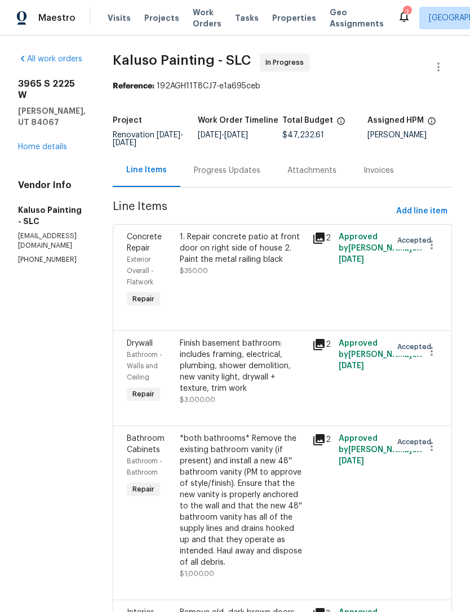
scroll to position [0, 0]
click at [46, 143] on link "Home details" at bounding box center [42, 147] width 49 height 8
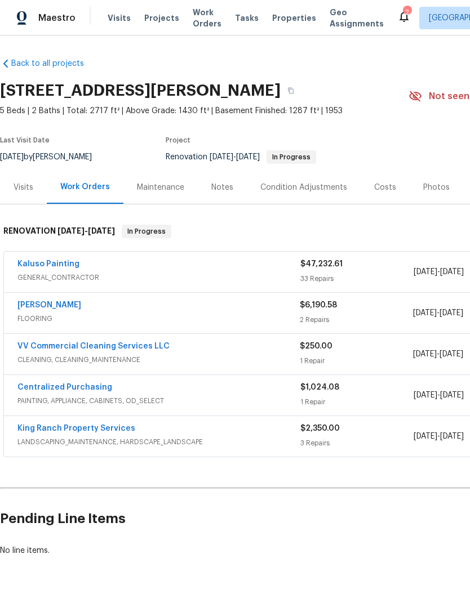
click at [377, 186] on div "Costs" at bounding box center [385, 187] width 22 height 11
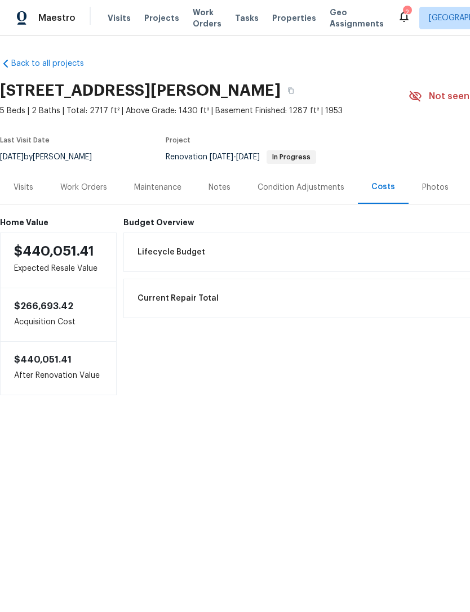
click at [77, 187] on div "Work Orders" at bounding box center [83, 187] width 47 height 11
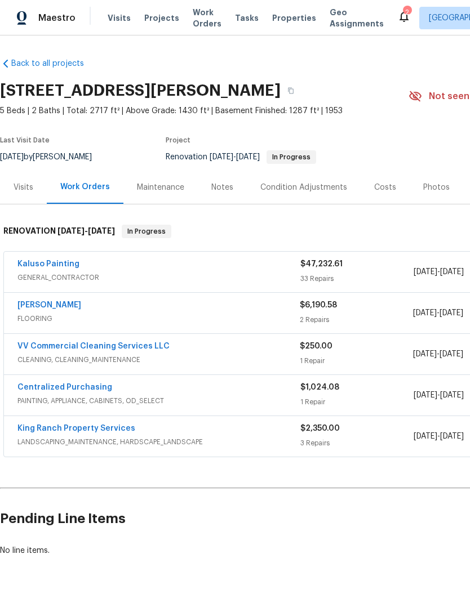
click at [58, 260] on link "Kaluso Painting" at bounding box center [48, 264] width 62 height 8
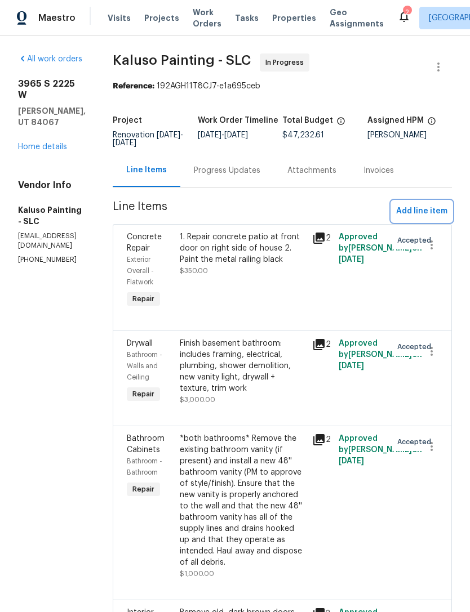
click at [427, 212] on span "Add line item" at bounding box center [421, 211] width 51 height 14
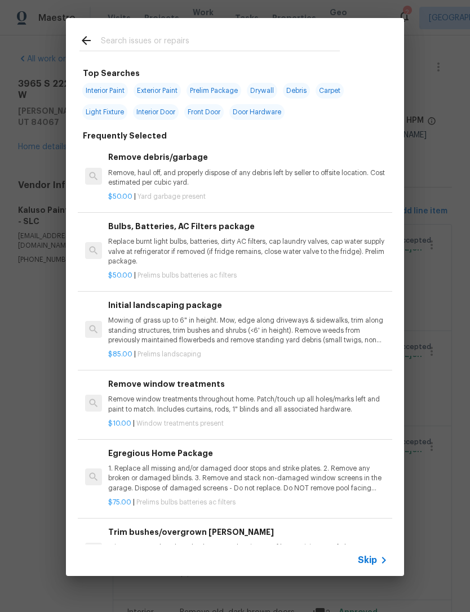
click at [369, 559] on span "Skip" at bounding box center [367, 560] width 19 height 11
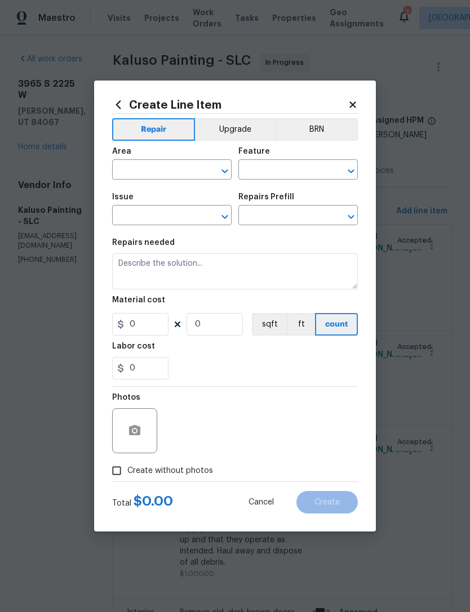
click at [133, 172] on input "text" at bounding box center [156, 170] width 88 height 17
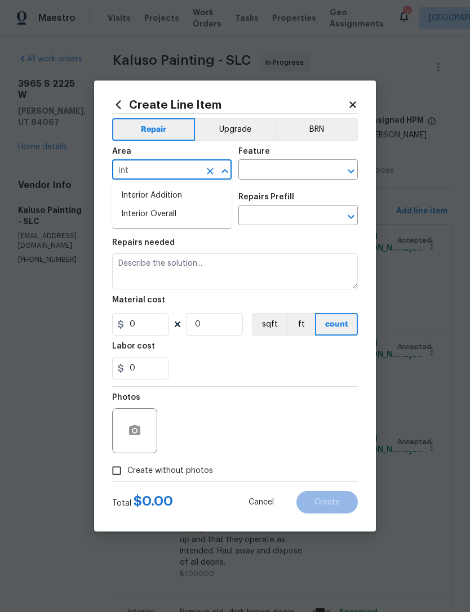
click at [162, 215] on li "Interior Overall" at bounding box center [171, 214] width 119 height 19
type input "Interior Overall"
click at [294, 164] on input "text" at bounding box center [282, 170] width 88 height 17
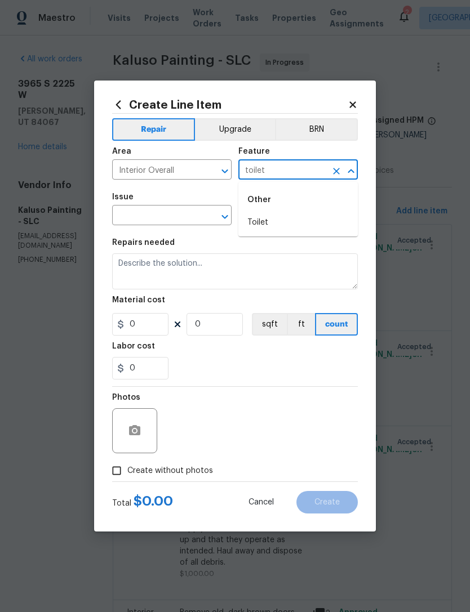
click at [275, 225] on li "Toilet" at bounding box center [297, 222] width 119 height 19
type input "Toilet"
click at [169, 218] on input "text" at bounding box center [156, 216] width 88 height 17
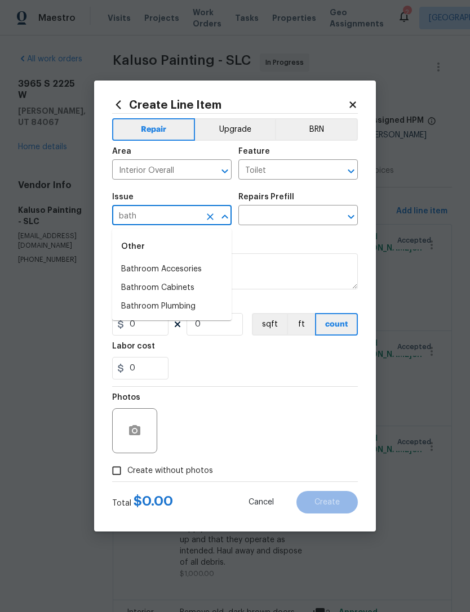
click at [172, 309] on li "Bathroom Plumbing" at bounding box center [171, 306] width 119 height 19
type input "Bathroom Plumbing"
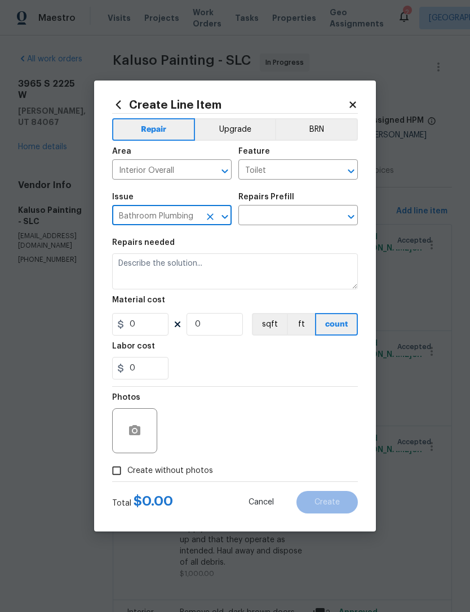
click at [307, 214] on input "text" at bounding box center [282, 216] width 88 height 17
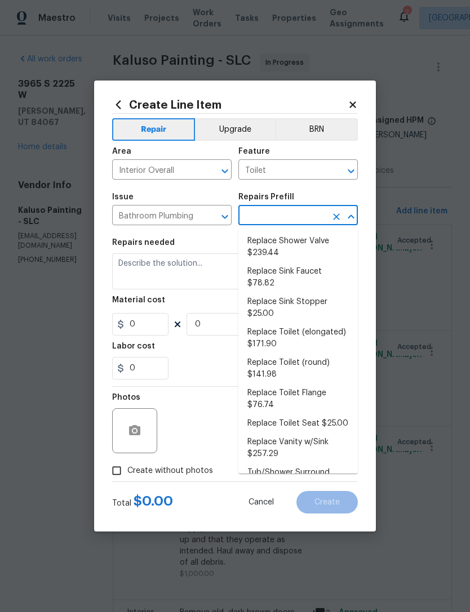
scroll to position [507, 0]
click at [294, 355] on li "Replace Toilet (round) $141.98" at bounding box center [297, 370] width 119 height 30
type input "Replace Toilet (round) $141.98"
type input "Plumbing"
type textarea "Remove the existing toilet, prep the flange, install a new standard round toile…"
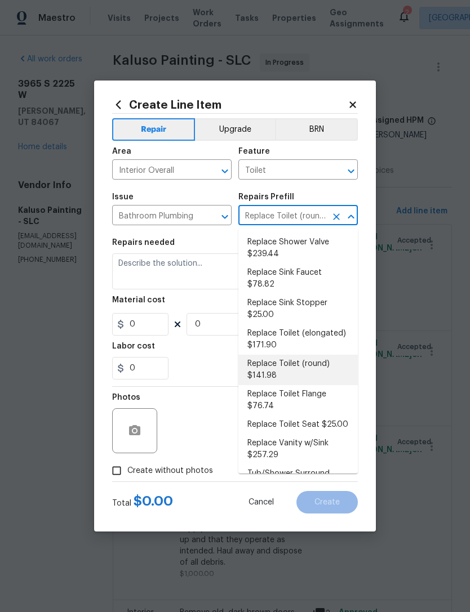
type input "1"
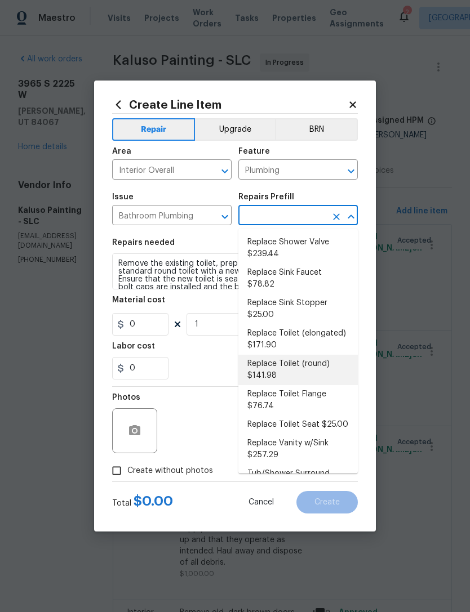
type input "Replace Toilet (round) $141.98"
type input "141.98"
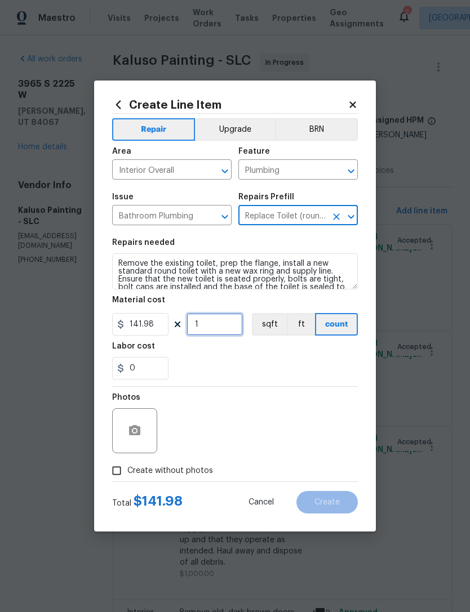
click at [220, 323] on input "1" at bounding box center [214, 324] width 56 height 23
type input "2"
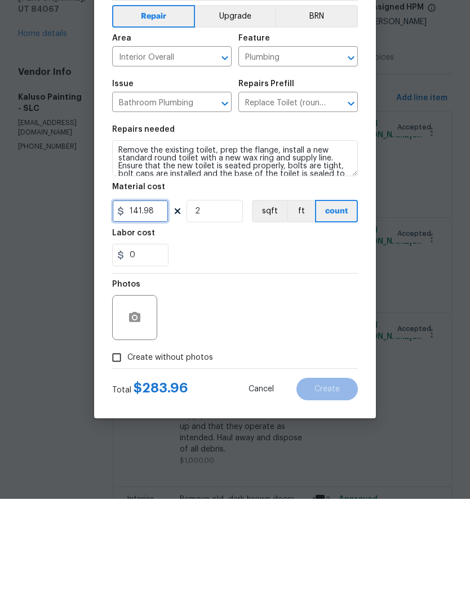
click at [160, 313] on input "141.98" at bounding box center [140, 324] width 56 height 23
type input "220"
click at [223, 269] on section "Repairs needed Remove the existing toilet, prep the flange, install a new stand…" at bounding box center [234, 309] width 245 height 154
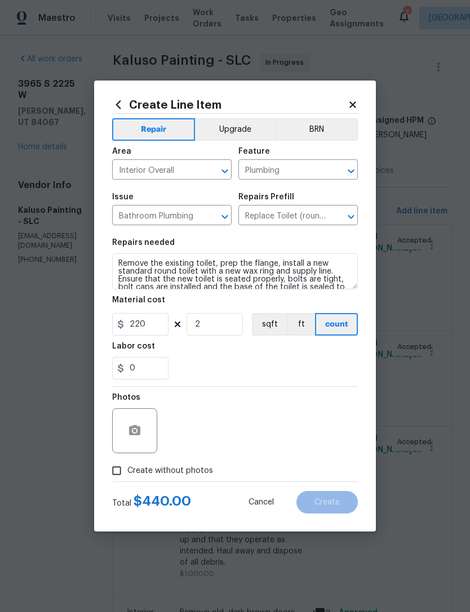
click at [120, 470] on input "Create without photos" at bounding box center [116, 470] width 21 height 21
checkbox input "true"
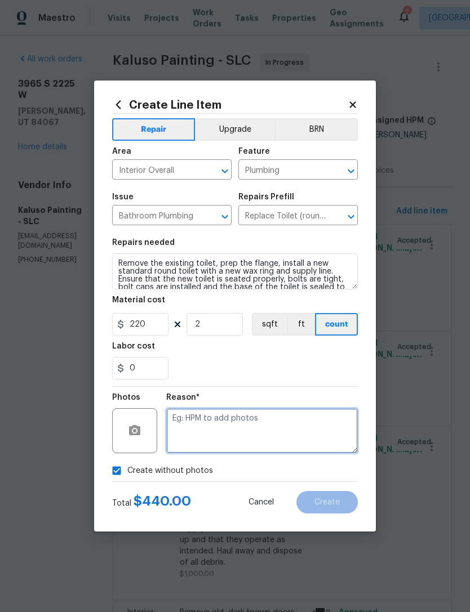
click at [214, 423] on textarea at bounding box center [261, 430] width 191 height 45
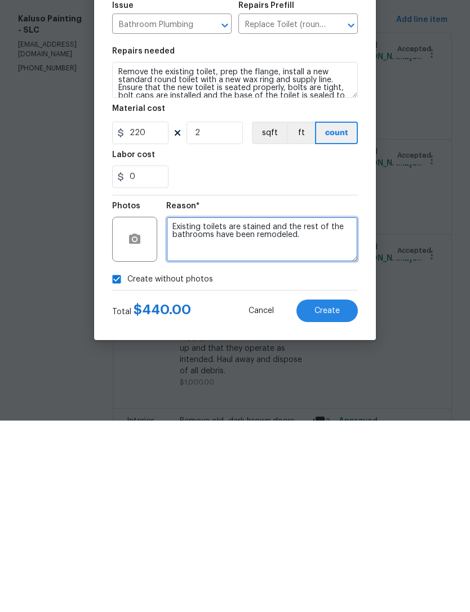
type textarea "Existing toilets are stained and the rest of the bathrooms have been remodeled."
click at [330, 498] on span "Create" at bounding box center [326, 502] width 25 height 8
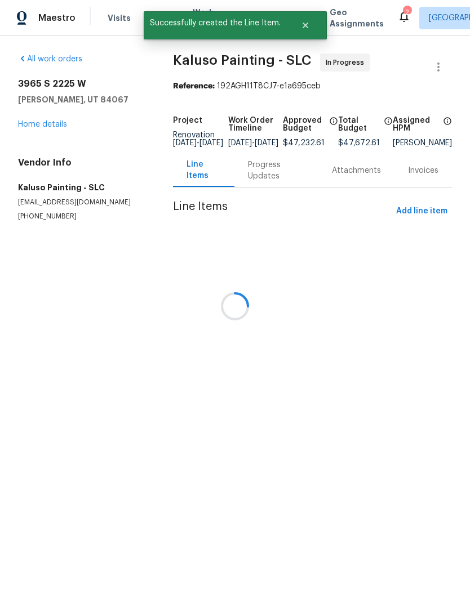
scroll to position [0, 0]
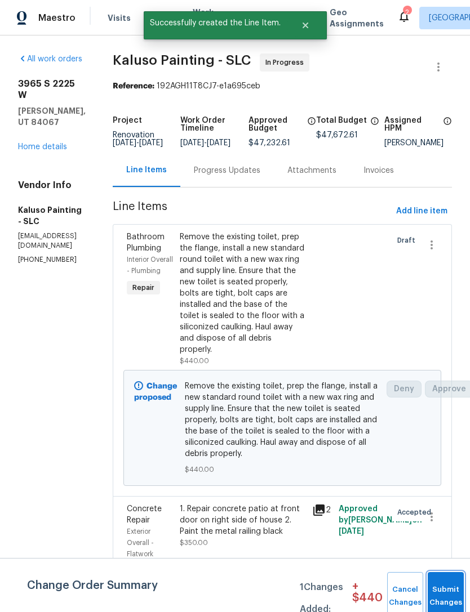
click at [446, 584] on button "Submit Changes" at bounding box center [445, 596] width 36 height 48
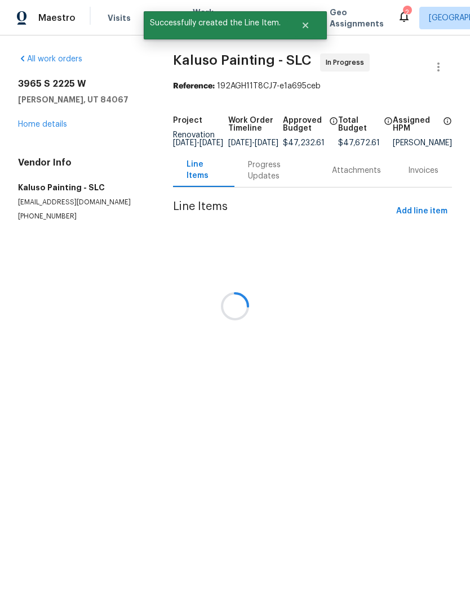
click at [43, 123] on div at bounding box center [235, 306] width 470 height 612
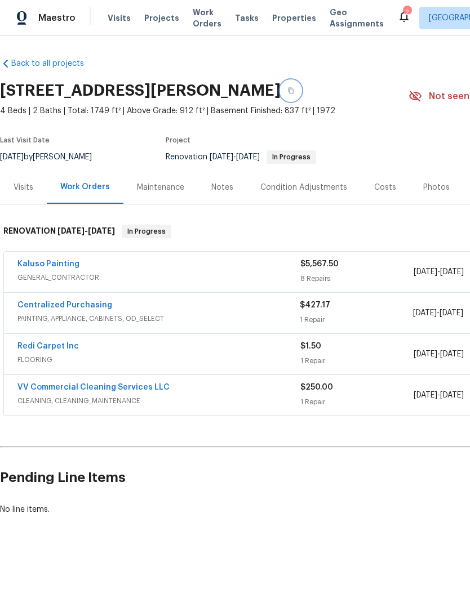
click at [280, 96] on button "button" at bounding box center [290, 91] width 20 height 20
click at [52, 267] on link "Kaluso Painting" at bounding box center [48, 264] width 62 height 8
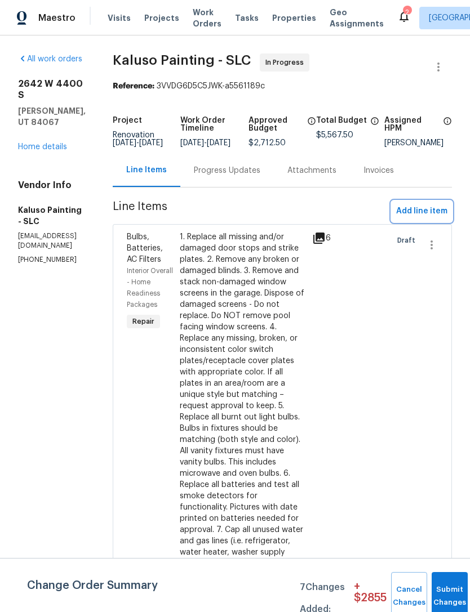
click at [425, 215] on span "Add line item" at bounding box center [421, 211] width 51 height 14
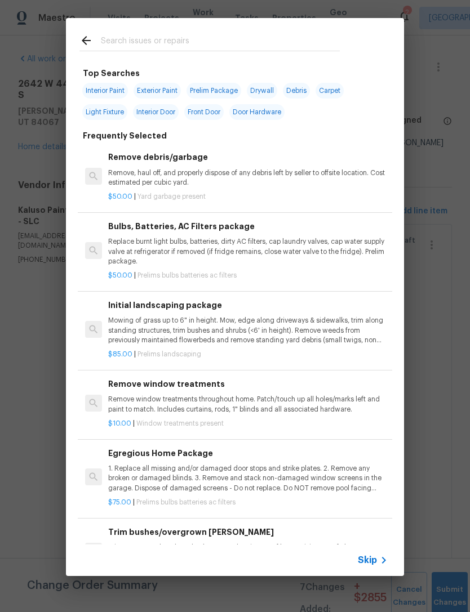
click at [372, 564] on span "Skip" at bounding box center [367, 560] width 19 height 11
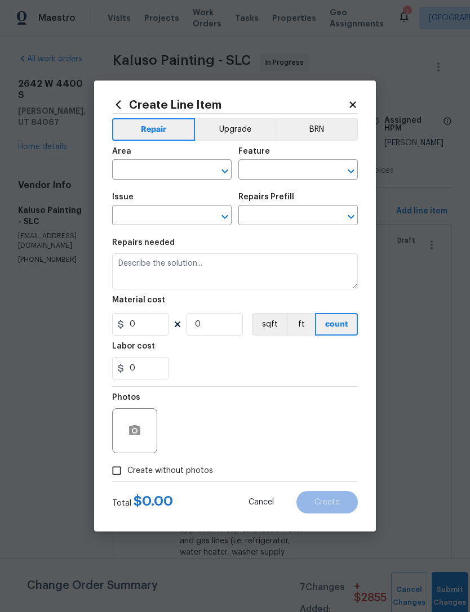
click at [169, 171] on input "text" at bounding box center [156, 170] width 88 height 17
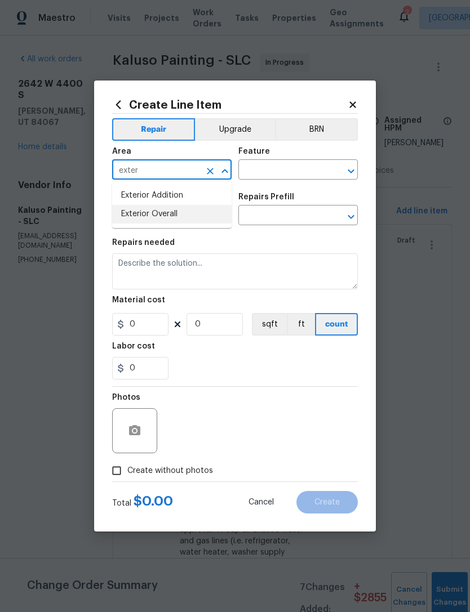
click at [170, 216] on li "Exterior Overall" at bounding box center [171, 214] width 119 height 19
type input "Exterior Overall"
click at [300, 169] on input "text" at bounding box center [282, 170] width 88 height 17
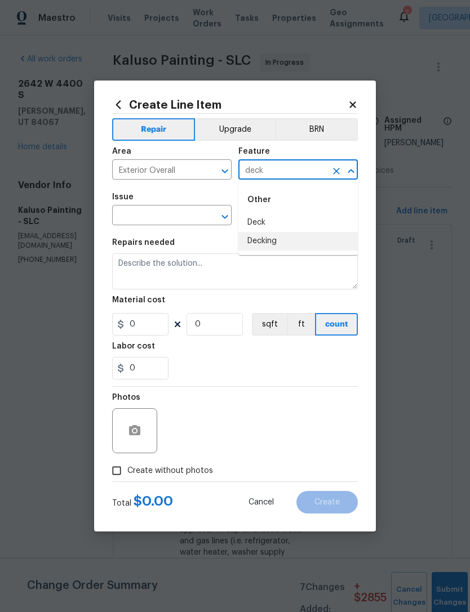
click at [283, 247] on li "Decking" at bounding box center [297, 241] width 119 height 19
type input "Decking"
click at [176, 215] on input "text" at bounding box center [156, 216] width 88 height 17
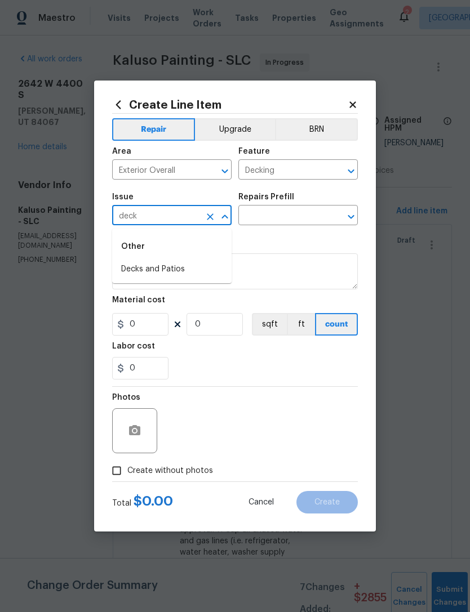
click at [167, 267] on li "Decks and Patios" at bounding box center [171, 269] width 119 height 19
type input "Decks and Patios"
click at [306, 216] on input "text" at bounding box center [282, 216] width 88 height 17
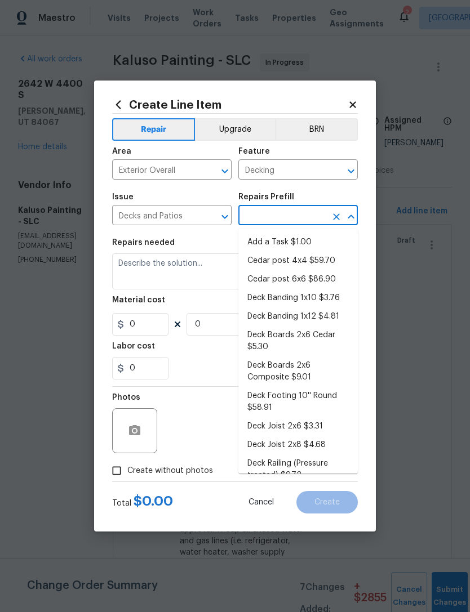
click at [292, 237] on li "Add a Task $1.00" at bounding box center [297, 242] width 119 height 19
type input "Add a Task $1.00"
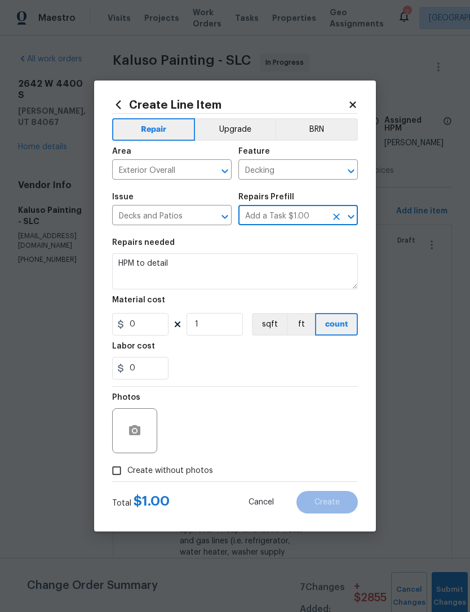
type input "Deck"
type textarea "HPM to detail"
type input "1"
type input "Add a Task $1.00"
type input "1"
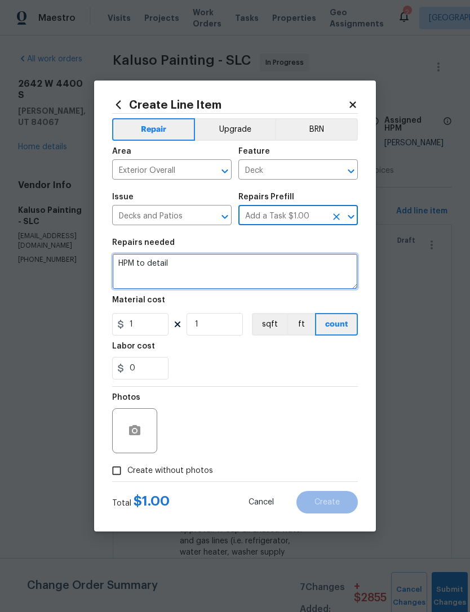
click at [154, 262] on textarea "HPM to detail" at bounding box center [234, 271] width 245 height 36
click at [149, 268] on textarea "HPM to detail" at bounding box center [234, 271] width 245 height 36
click at [309, 267] on textarea "Repair deck at stair runs, rails, floor boards," at bounding box center [234, 271] width 245 height 36
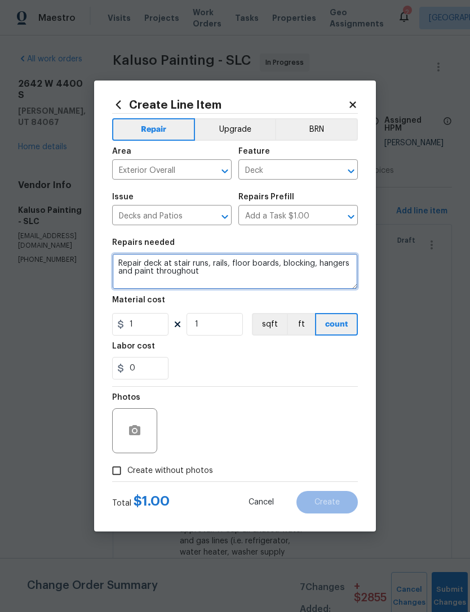
type textarea "Repair deck at stair runs, rails, floor boards, blocking, hangers and paint thr…"
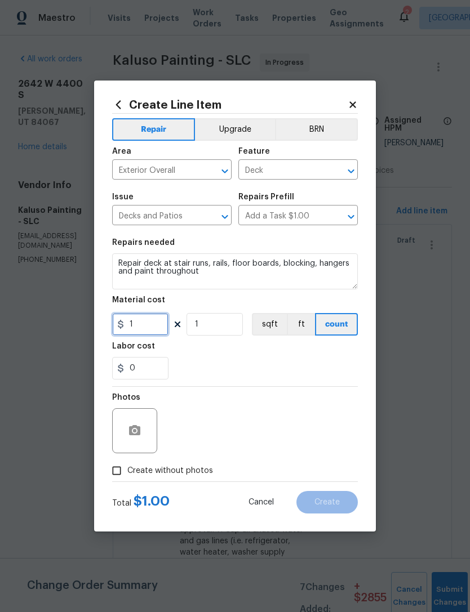
click at [150, 324] on input "1" at bounding box center [140, 324] width 56 height 23
type input "1200"
click at [240, 360] on div "0" at bounding box center [234, 368] width 245 height 23
click at [134, 430] on circle "button" at bounding box center [134, 430] width 3 height 3
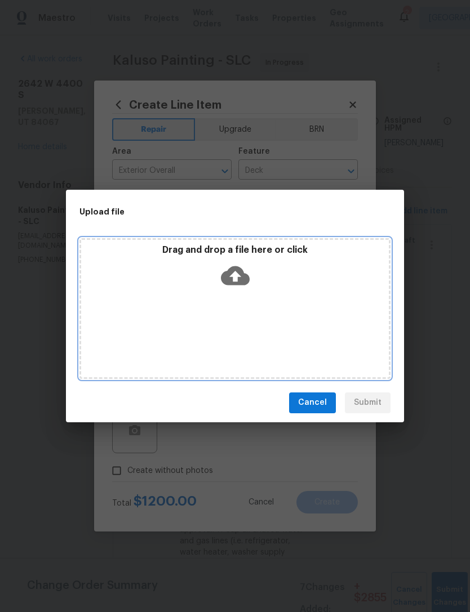
click at [244, 270] on icon at bounding box center [235, 275] width 29 height 29
